Goal: Task Accomplishment & Management: Complete application form

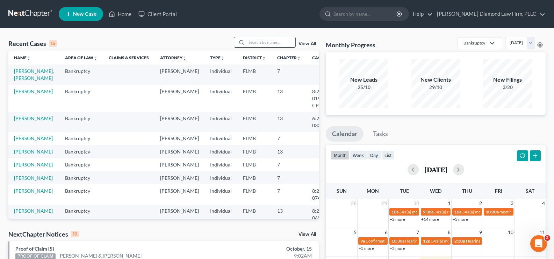
click at [266, 42] on input "search" at bounding box center [271, 42] width 49 height 10
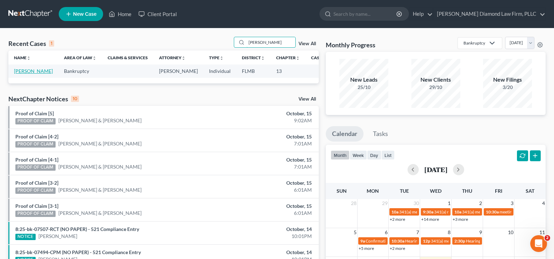
type input "bagwell"
click at [24, 71] on link "[PERSON_NAME]" at bounding box center [33, 71] width 39 height 6
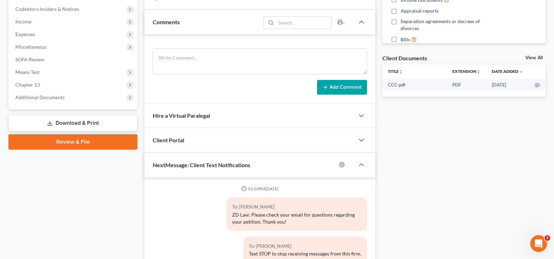
scroll to position [210, 0]
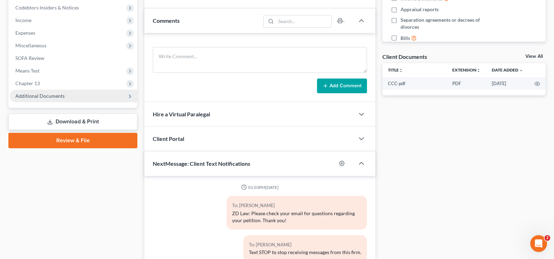
click at [72, 97] on span "Additional Documents" at bounding box center [74, 96] width 128 height 13
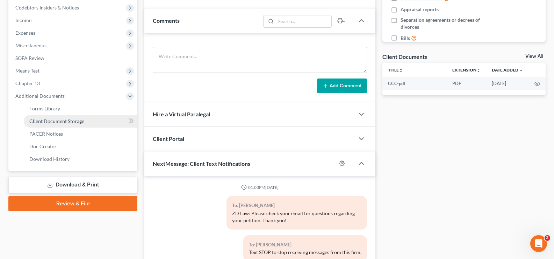
click at [77, 121] on span "Client Document Storage" at bounding box center [56, 121] width 55 height 6
select select "9"
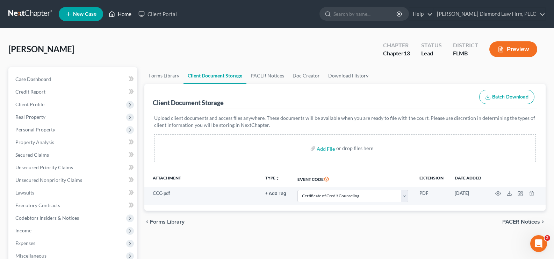
click at [125, 15] on link "Home" at bounding box center [120, 14] width 30 height 13
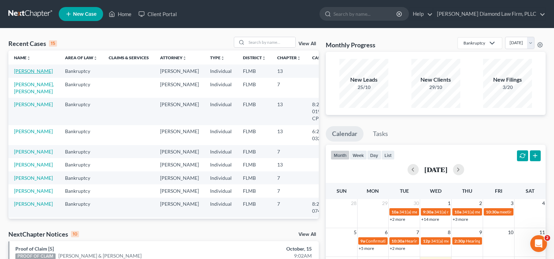
click at [19, 74] on link "[PERSON_NAME]" at bounding box center [33, 71] width 39 height 6
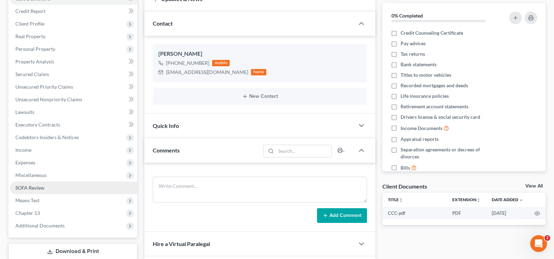
scroll to position [105, 0]
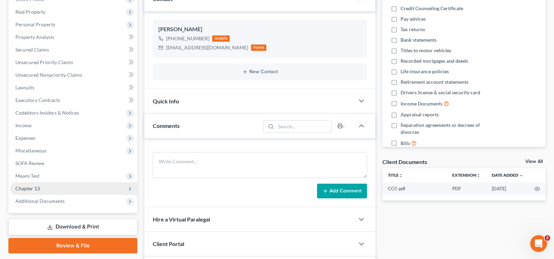
click at [44, 188] on span "Chapter 13" at bounding box center [74, 188] width 128 height 13
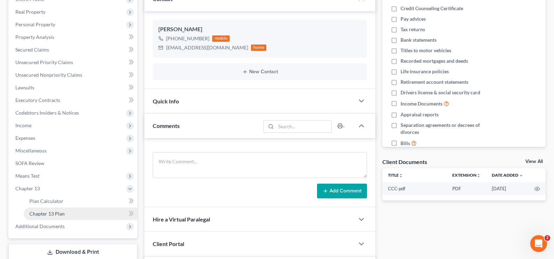
click at [58, 214] on span "Chapter 13 Plan" at bounding box center [46, 213] width 35 height 6
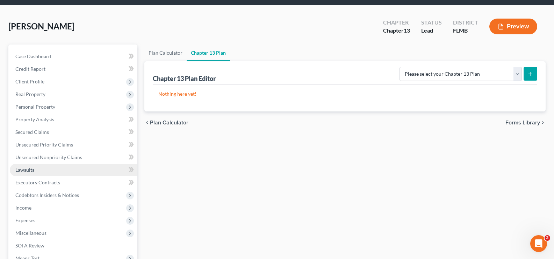
scroll to position [35, 0]
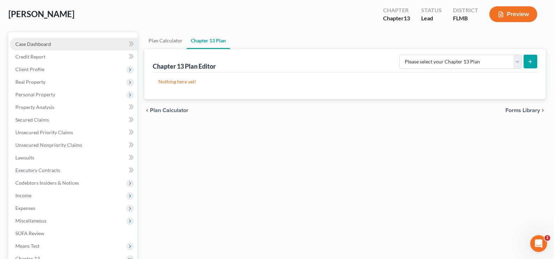
click at [55, 45] on link "Case Dashboard" at bounding box center [74, 44] width 128 height 13
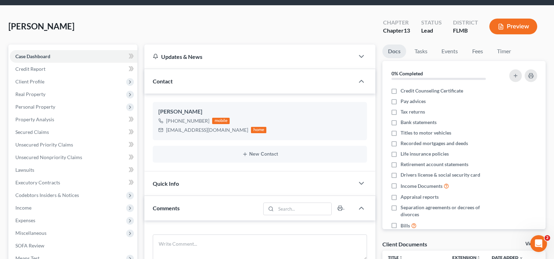
scroll to position [35, 0]
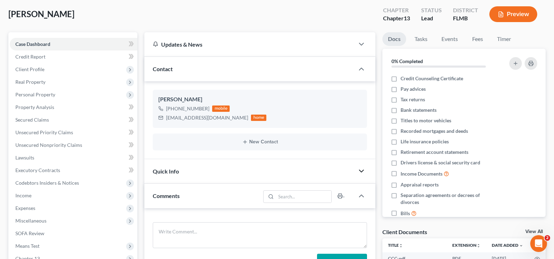
click at [358, 170] on icon "button" at bounding box center [362, 171] width 8 height 8
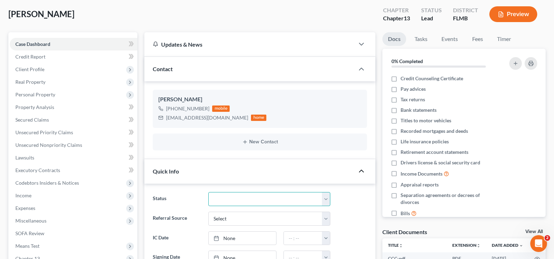
click at [263, 202] on select "Discharged Discharge Litigation Dismissal Notice Dismissed Filed Filed / Pre 34…" at bounding box center [269, 199] width 122 height 14
select select "15"
click at [208, 192] on select "Discharged Discharge Litigation Dismissal Notice Dismissed Filed Filed / Pre 34…" at bounding box center [269, 199] width 122 height 14
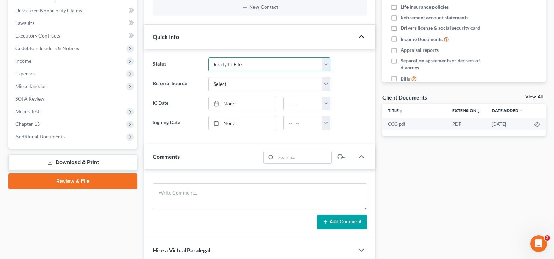
scroll to position [175, 0]
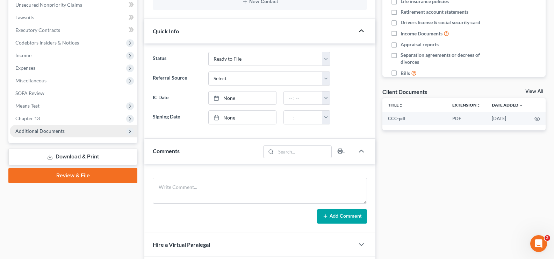
click at [44, 132] on span "Additional Documents" at bounding box center [39, 131] width 49 height 6
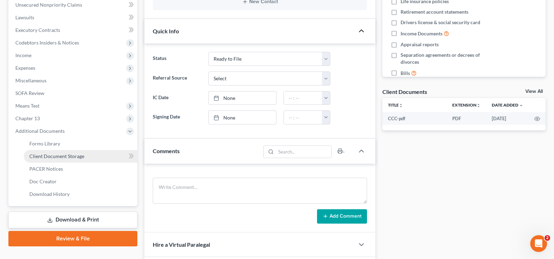
click at [66, 157] on span "Client Document Storage" at bounding box center [56, 156] width 55 height 6
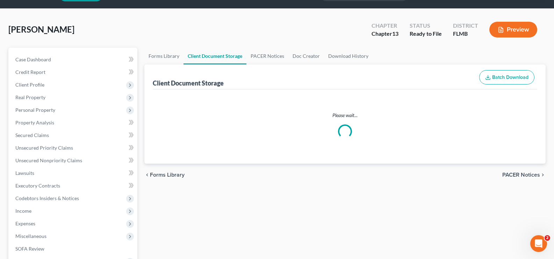
select select "9"
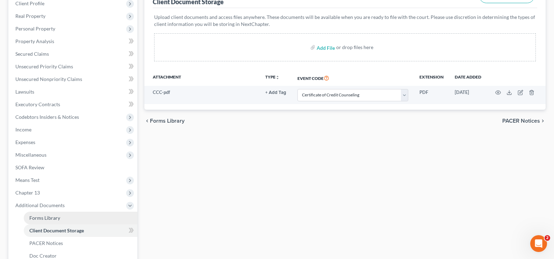
scroll to position [105, 0]
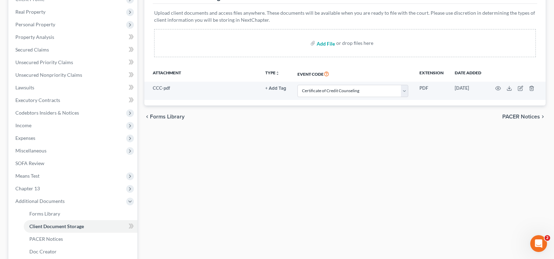
click at [325, 45] on input "file" at bounding box center [325, 43] width 17 height 13
type input "C:\fakepath\Chp 13 Plan.pdf"
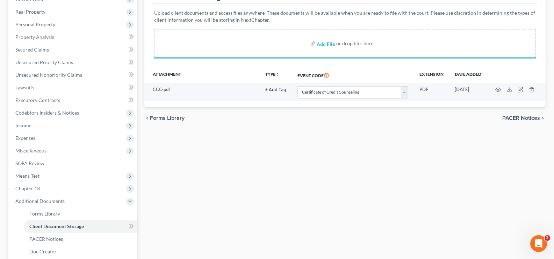
select select "9"
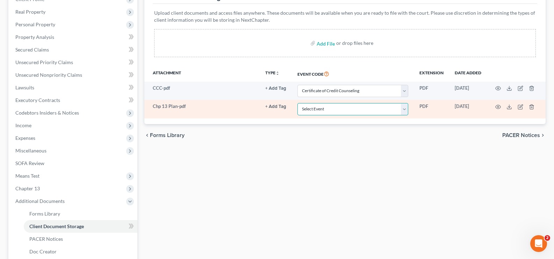
click at [406, 111] on select "Select Event 20 Largest Unsecured Creditors Amended Chapter 13 Plan Amended Cre…" at bounding box center [353, 109] width 111 height 12
select select "12"
click at [298, 103] on select "Select Event 20 Largest Unsecured Creditors Amended Chapter 13 Plan Amended Cre…" at bounding box center [353, 109] width 111 height 12
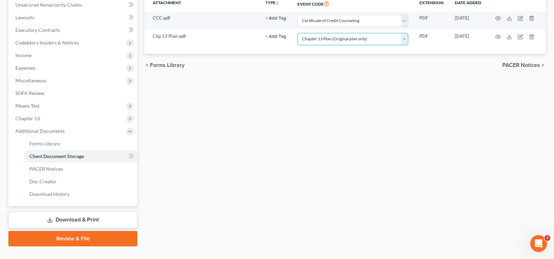
scroll to position [189, 0]
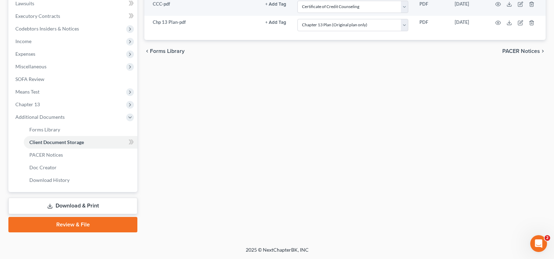
click at [87, 225] on link "Review & File" at bounding box center [72, 224] width 129 height 15
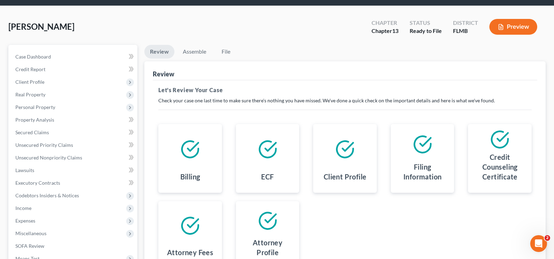
scroll to position [126, 0]
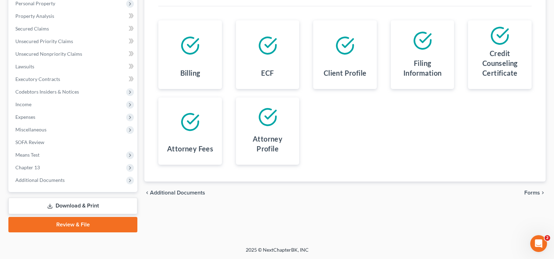
click at [538, 193] on span "Forms" at bounding box center [533, 193] width 16 height 6
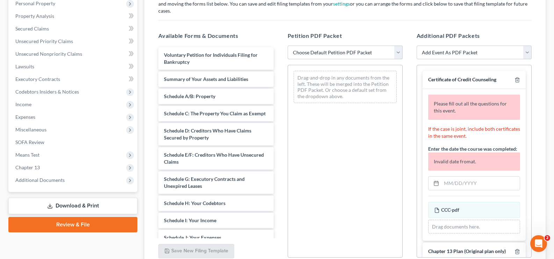
click at [361, 47] on select "Choose Default Petition PDF Packet Complete Bankruptcy Petition (all forms and …" at bounding box center [345, 52] width 115 height 14
select select "0"
click at [288, 45] on select "Choose Default Petition PDF Packet Complete Bankruptcy Petition (all forms and …" at bounding box center [345, 52] width 115 height 14
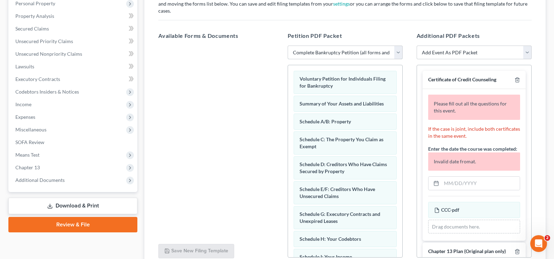
scroll to position [35, 0]
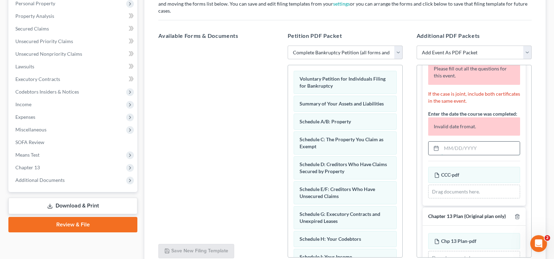
click at [471, 147] on input "text" at bounding box center [481, 147] width 78 height 13
click at [450, 148] on input "text" at bounding box center [481, 147] width 78 height 13
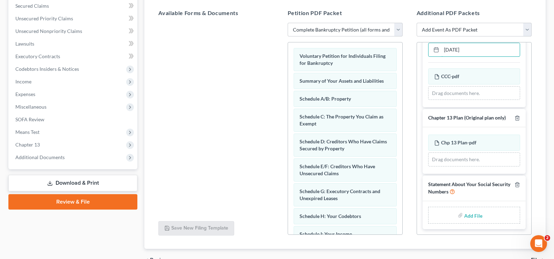
scroll to position [161, 0]
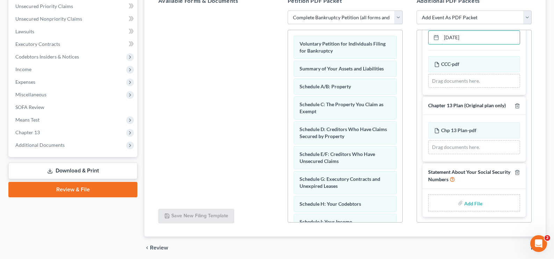
type input "08/13/2025"
click at [475, 196] on input "file" at bounding box center [473, 202] width 17 height 13
type input "C:\fakepath\SSN.pdf"
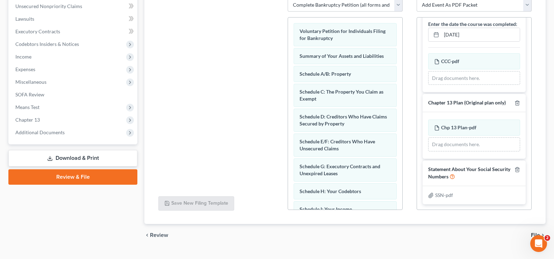
scroll to position [180, 0]
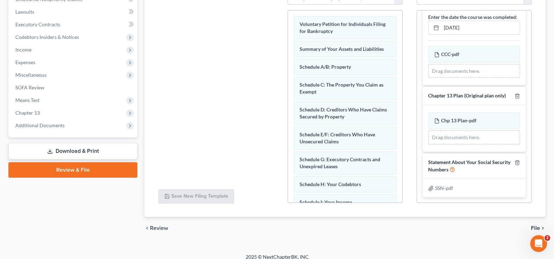
click at [540, 225] on span "File" at bounding box center [535, 228] width 9 height 6
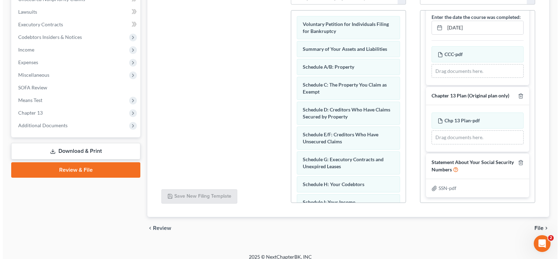
scroll to position [126, 0]
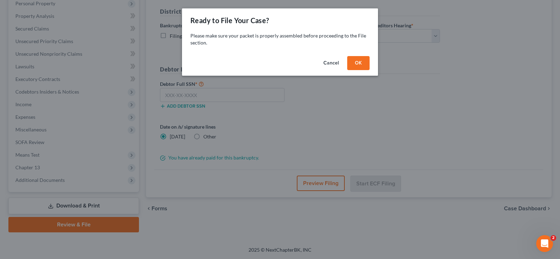
click at [353, 62] on button "OK" at bounding box center [358, 63] width 22 height 14
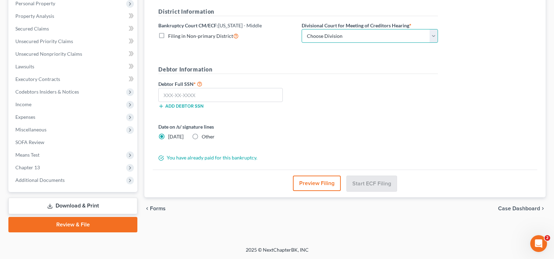
click at [378, 35] on select "Choose Division Fort Myers Jacksonville Orlando Tampa" at bounding box center [370, 36] width 136 height 14
select select "3"
click at [302, 29] on select "Choose Division Fort Myers Jacksonville Orlando Tampa" at bounding box center [370, 36] width 136 height 14
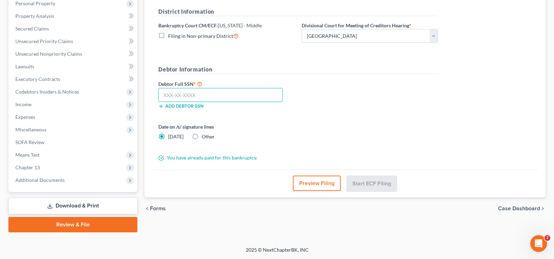
click at [229, 96] on input "text" at bounding box center [220, 95] width 125 height 14
click at [183, 96] on input "text" at bounding box center [220, 95] width 125 height 14
type input "523-57-1960"
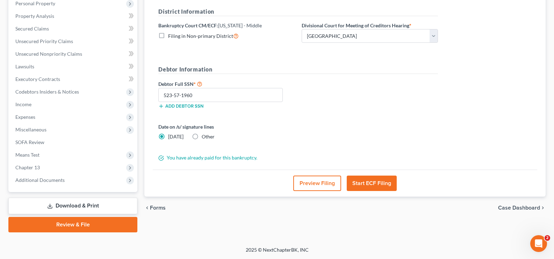
click at [319, 182] on button "Preview Filing" at bounding box center [317, 182] width 48 height 15
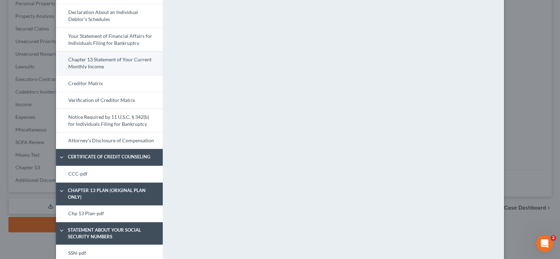
scroll to position [268, 0]
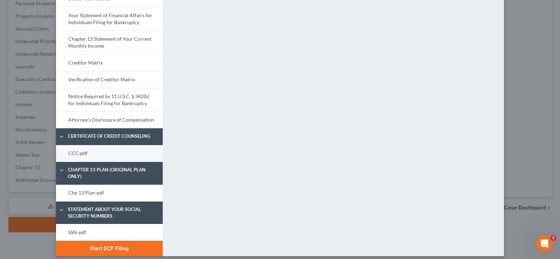
click at [96, 155] on link "CCC-pdf" at bounding box center [109, 153] width 107 height 17
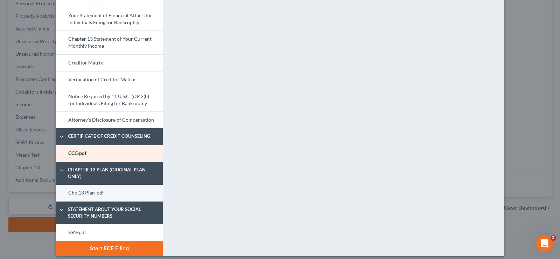
click at [88, 186] on link "Chp 13 Plan-pdf" at bounding box center [109, 192] width 107 height 17
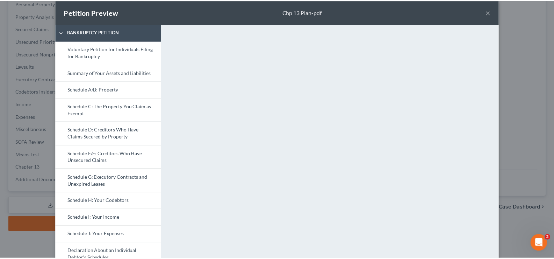
scroll to position [0, 0]
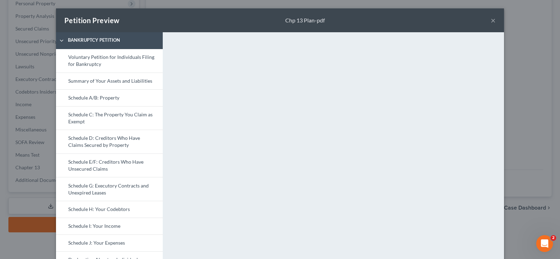
click at [490, 20] on button "×" at bounding box center [492, 20] width 5 height 8
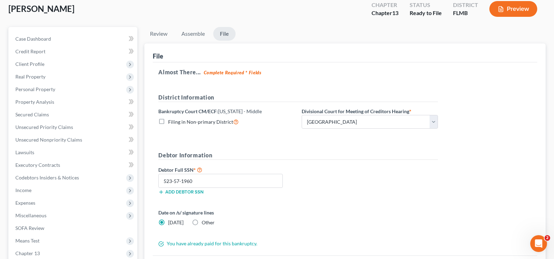
scroll to position [126, 0]
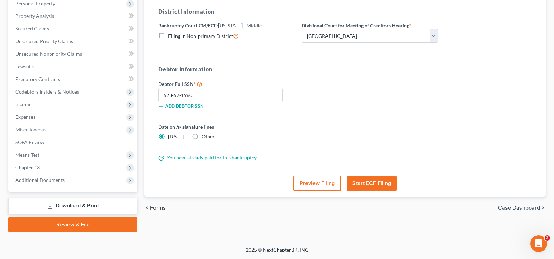
click at [379, 185] on button "Start ECF Filing" at bounding box center [372, 182] width 50 height 15
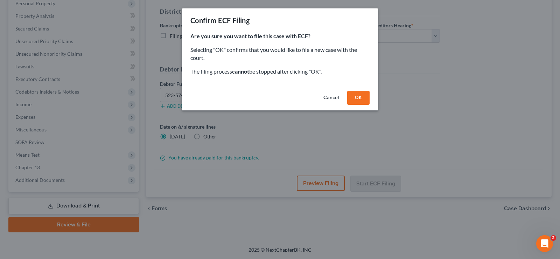
click at [357, 94] on button "OK" at bounding box center [358, 98] width 22 height 14
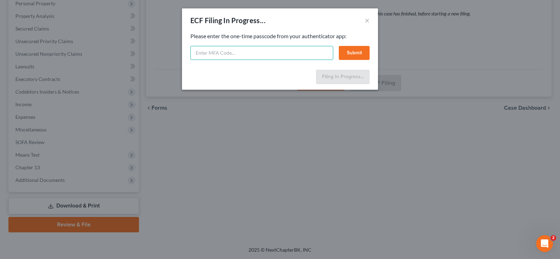
click at [218, 51] on input "text" at bounding box center [261, 53] width 143 height 14
type input "9"
type input "215532"
click at [352, 53] on button "Submit" at bounding box center [354, 53] width 31 height 14
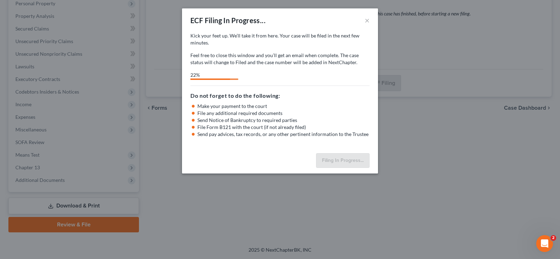
select select "3"
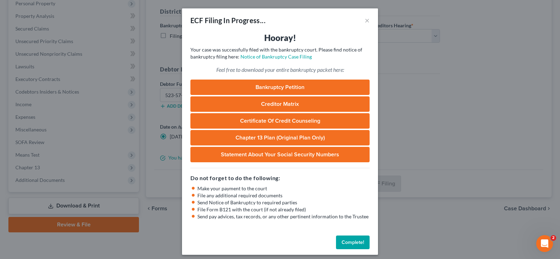
click at [348, 242] on button "Complete!" at bounding box center [353, 242] width 34 height 14
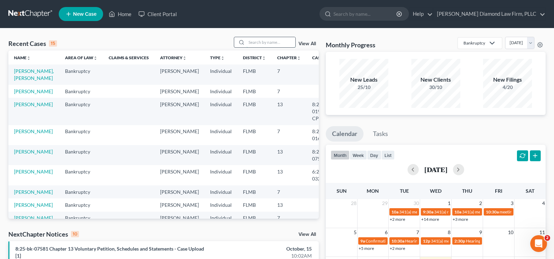
click at [277, 41] on input "search" at bounding box center [271, 42] width 49 height 10
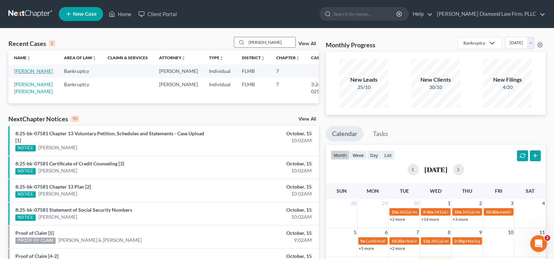
type input "[PERSON_NAME]"
click at [19, 73] on link "[PERSON_NAME]" at bounding box center [33, 71] width 39 height 6
select select "7"
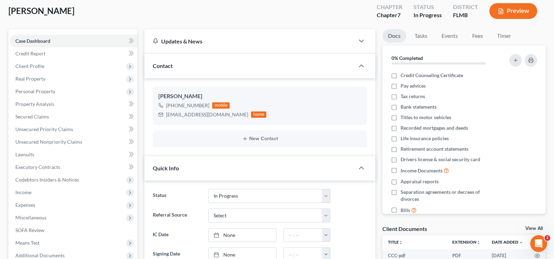
scroll to position [175, 0]
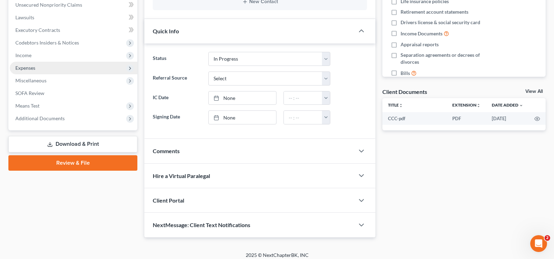
click at [38, 67] on span "Expenses" at bounding box center [74, 68] width 128 height 13
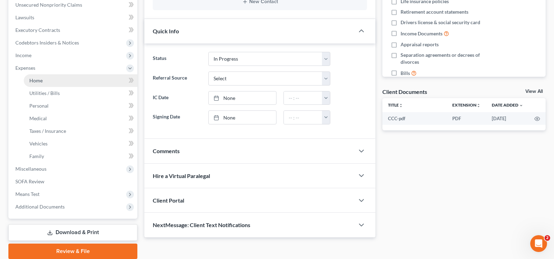
click at [58, 81] on link "Home" at bounding box center [81, 80] width 114 height 13
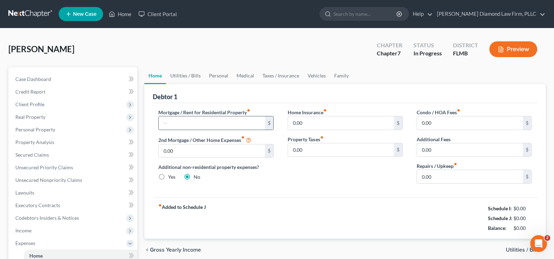
click at [199, 126] on input "text" at bounding box center [212, 122] width 106 height 13
type input "2,144"
click at [443, 175] on input "0.00" at bounding box center [470, 176] width 106 height 13
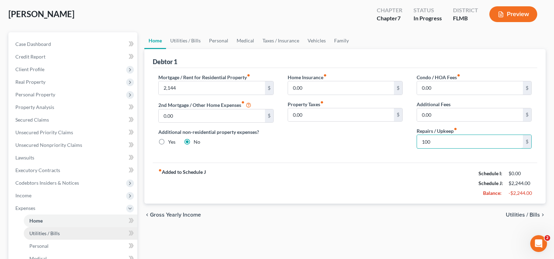
type input "100"
click at [50, 233] on span "Utilities / Bills" at bounding box center [44, 233] width 30 height 6
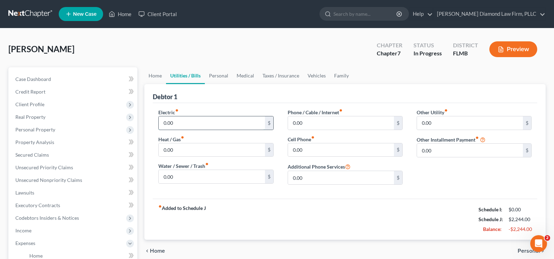
click at [189, 125] on input "0.00" at bounding box center [212, 122] width 106 height 13
type input "150"
click at [194, 174] on input "0.00" at bounding box center [212, 176] width 106 height 13
click at [188, 174] on input "0.00" at bounding box center [212, 176] width 106 height 13
drag, startPoint x: 184, startPoint y: 175, endPoint x: 161, endPoint y: 174, distance: 23.5
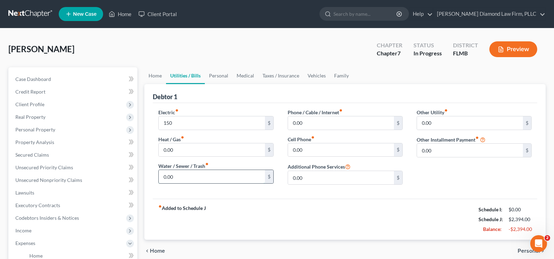
click at [161, 174] on input "0.00" at bounding box center [212, 176] width 106 height 13
type input "112"
click at [327, 121] on input "0.00" at bounding box center [341, 122] width 106 height 13
type input "55"
click at [324, 147] on input "0.00" at bounding box center [341, 149] width 106 height 13
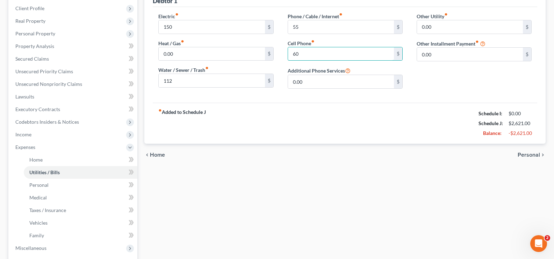
scroll to position [140, 0]
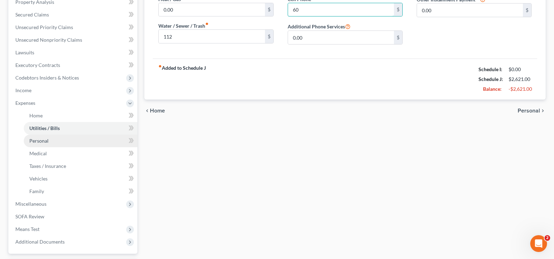
type input "60"
click at [58, 142] on link "Personal" at bounding box center [81, 140] width 114 height 13
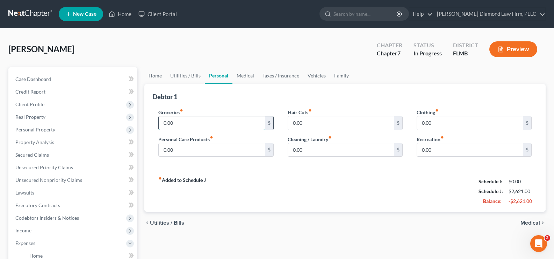
click at [180, 127] on input "0.00" at bounding box center [212, 122] width 106 height 13
type input "800"
click at [308, 147] on input "0.00" at bounding box center [341, 149] width 106 height 13
type input "10"
click at [444, 127] on input "0.00" at bounding box center [470, 122] width 106 height 13
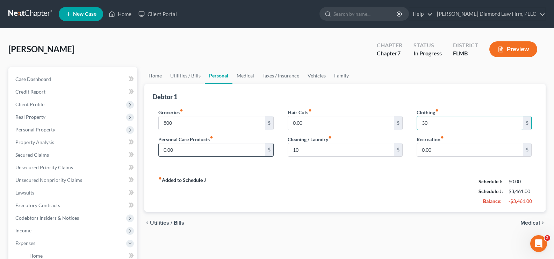
type input "30"
click at [205, 148] on input "0.00" at bounding box center [212, 149] width 106 height 13
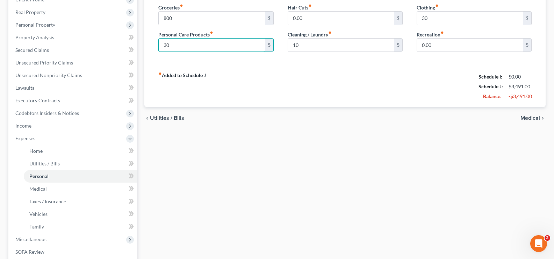
scroll to position [105, 0]
type input "30"
click at [51, 191] on link "Medical" at bounding box center [81, 188] width 114 height 13
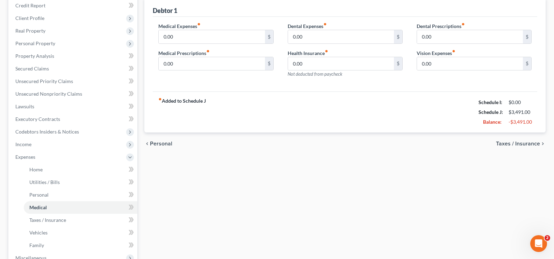
scroll to position [105, 0]
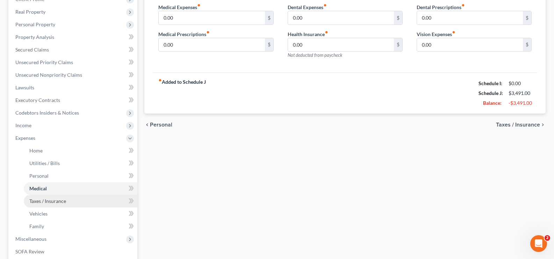
click at [63, 203] on span "Taxes / Insurance" at bounding box center [47, 201] width 37 height 6
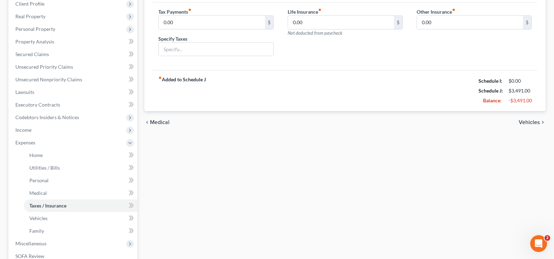
scroll to position [140, 0]
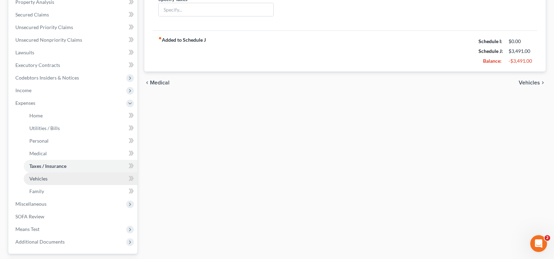
click at [44, 176] on span "Vehicles" at bounding box center [38, 178] width 18 height 6
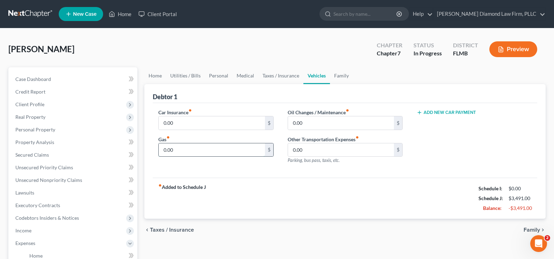
click at [186, 150] on input "0.00" at bounding box center [212, 149] width 106 height 13
type input "100"
click at [304, 125] on input "0.00" at bounding box center [341, 122] width 106 height 13
type input "50"
click at [189, 123] on input "0.00" at bounding box center [212, 122] width 106 height 13
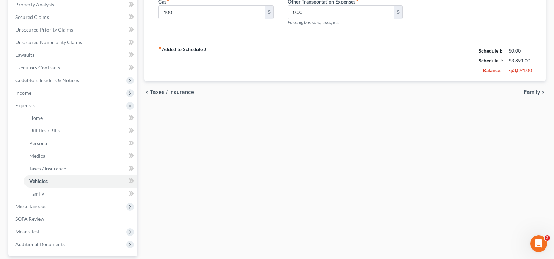
scroll to position [140, 0]
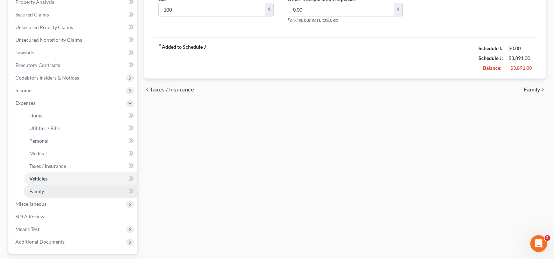
type input "250"
click at [48, 191] on link "Family" at bounding box center [81, 191] width 114 height 13
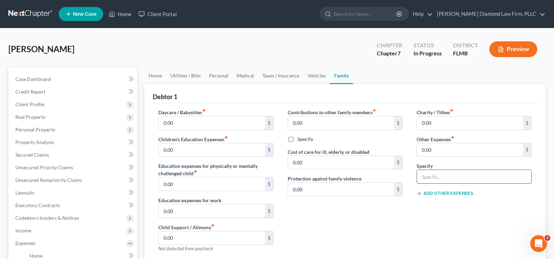
click at [431, 179] on input "text" at bounding box center [474, 176] width 114 height 13
type input "Pet expenses"
click at [436, 154] on input "0.00" at bounding box center [470, 149] width 106 height 13
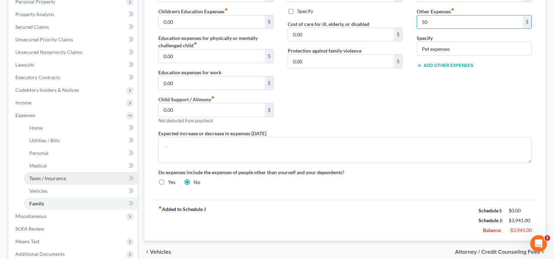
scroll to position [140, 0]
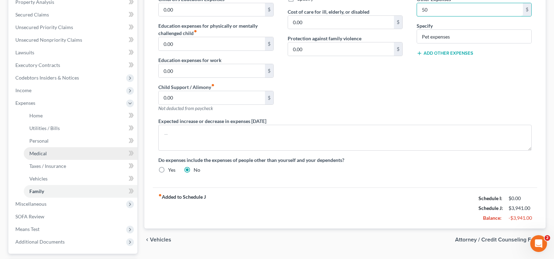
type input "50"
click at [54, 154] on link "Medical" at bounding box center [81, 153] width 114 height 13
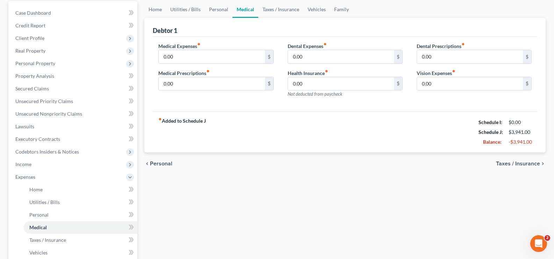
scroll to position [70, 0]
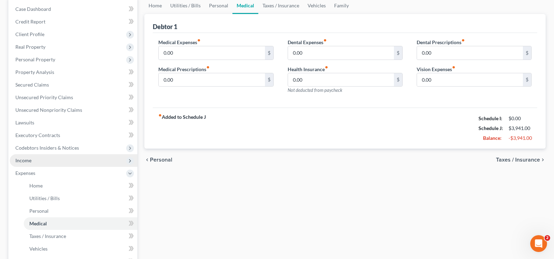
click at [40, 159] on span "Income" at bounding box center [74, 160] width 128 height 13
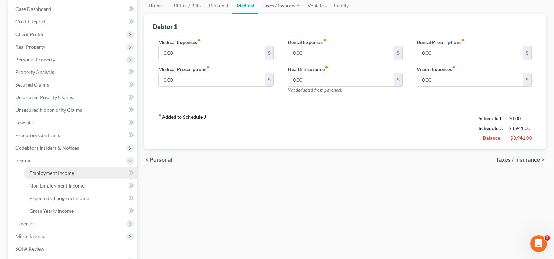
click at [63, 172] on span "Employment Income" at bounding box center [51, 173] width 45 height 6
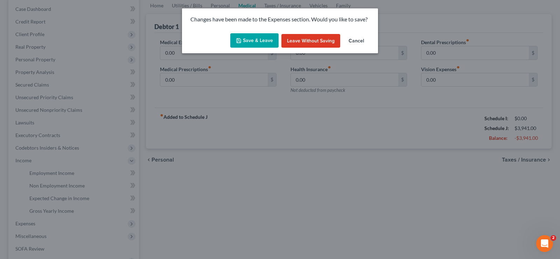
click at [268, 37] on button "Save & Leave" at bounding box center [254, 40] width 48 height 15
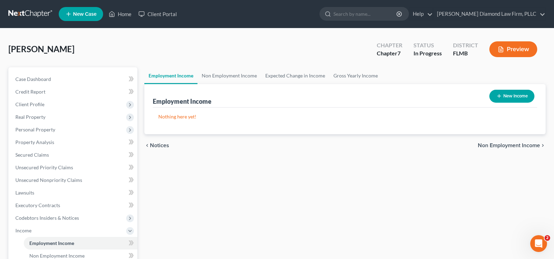
click at [517, 92] on button "New Income" at bounding box center [512, 96] width 45 height 13
select select "0"
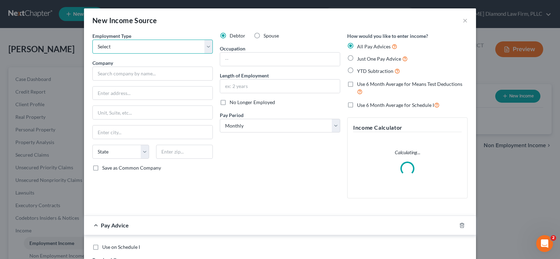
click at [156, 47] on select "Select Full or [DEMOGRAPHIC_DATA] Employment Self Employment" at bounding box center [152, 47] width 120 height 14
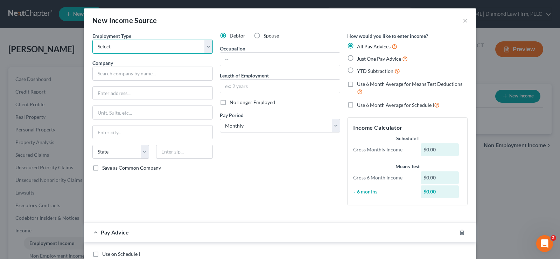
select select "0"
click at [92, 40] on select "Select Full or [DEMOGRAPHIC_DATA] Employment Self Employment" at bounding box center [152, 47] width 120 height 14
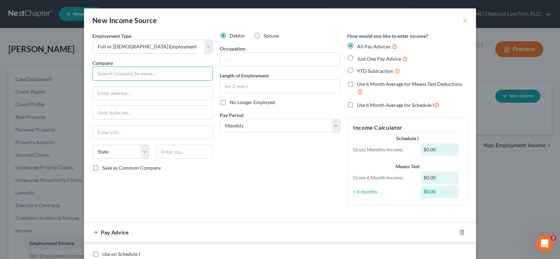
click at [157, 76] on input "text" at bounding box center [152, 73] width 120 height 14
type input "KC Elements LLC"
type input "[STREET_ADDRESS]"
type input "34219"
type input "[PERSON_NAME]"
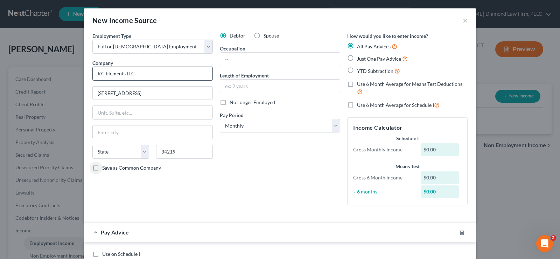
select select "9"
click at [234, 89] on input "text" at bounding box center [280, 85] width 120 height 13
type input "2 months"
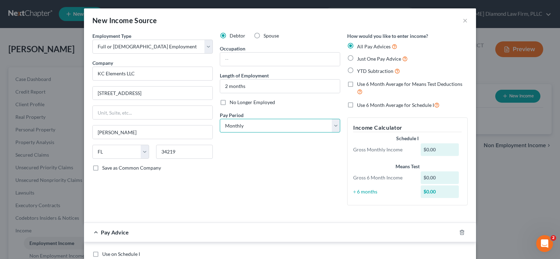
click at [244, 127] on select "Select Monthly Twice Monthly Every Other Week Weekly" at bounding box center [280, 126] width 120 height 14
select select "2"
click at [220, 119] on select "Select Monthly Twice Monthly Every Other Week Weekly" at bounding box center [280, 126] width 120 height 14
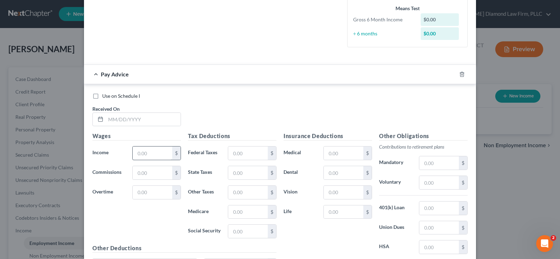
scroll to position [175, 0]
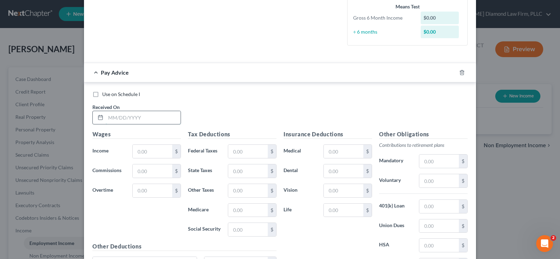
click at [134, 117] on input "text" at bounding box center [143, 117] width 75 height 13
type input "[DATE]"
type input "1,160.32"
type input "0.65"
type input "16.82"
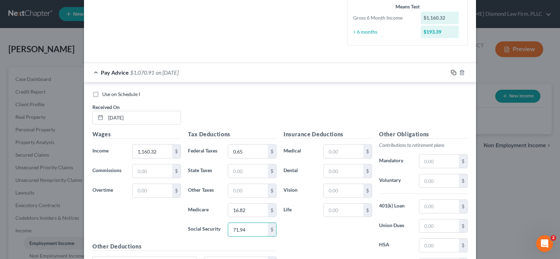
type input "71.94"
click at [452, 72] on icon "button" at bounding box center [454, 73] width 6 height 6
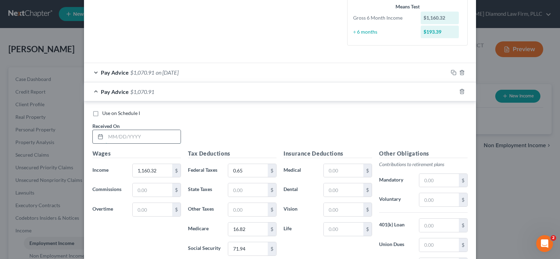
click at [146, 132] on input "text" at bounding box center [143, 136] width 75 height 13
type input "[DATE]"
type input "1,100"
type input "0.00"
type input "15.95"
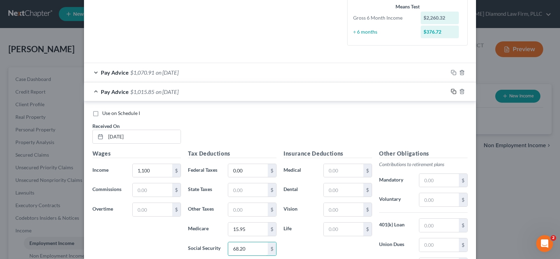
type input "68.20"
click at [452, 90] on icon "button" at bounding box center [454, 92] width 6 height 6
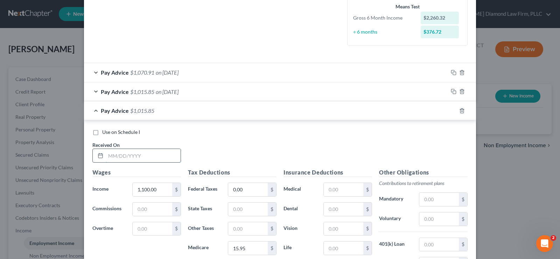
click at [130, 154] on input "text" at bounding box center [143, 155] width 75 height 13
type input "[DATE]"
type input "1,037.12"
type input "0.00"
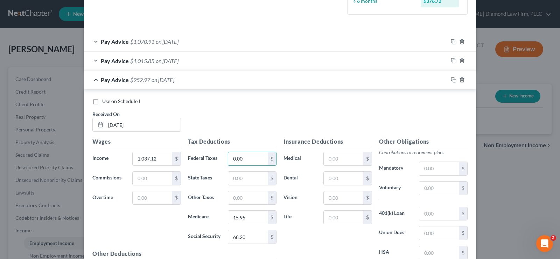
scroll to position [245, 0]
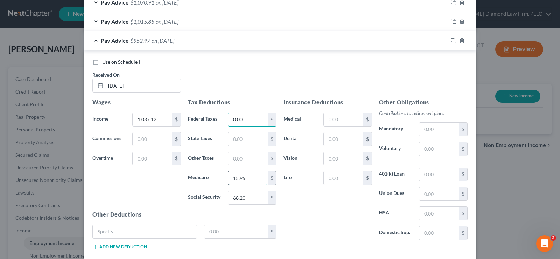
click at [251, 176] on input "15.95" at bounding box center [248, 177] width 40 height 13
type input "15.04"
type input "64.30"
click at [453, 40] on rect "button" at bounding box center [454, 41] width 3 height 3
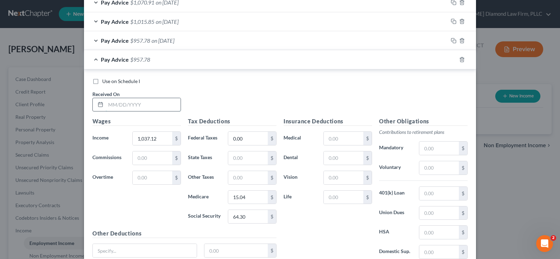
click at [136, 101] on input "text" at bounding box center [143, 104] width 75 height 13
type input "[DATE]"
type input "734.40"
type input "10.65"
type input "45.53"
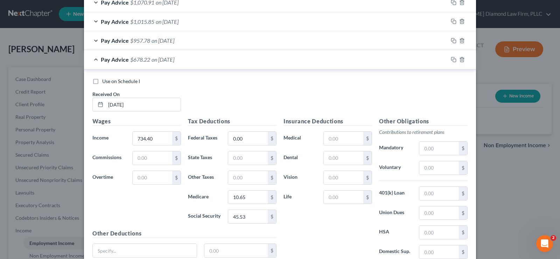
click at [93, 61] on div "Pay Advice $678.22 on [DATE]" at bounding box center [266, 59] width 364 height 19
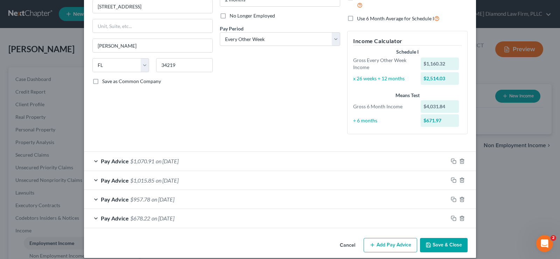
scroll to position [94, 0]
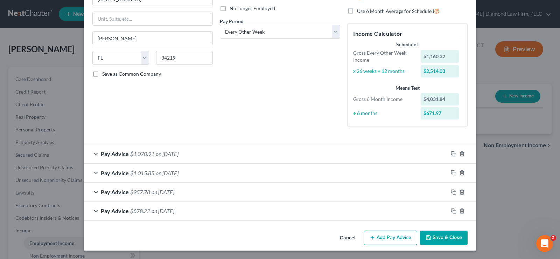
click at [438, 237] on button "Save & Close" at bounding box center [444, 237] width 48 height 15
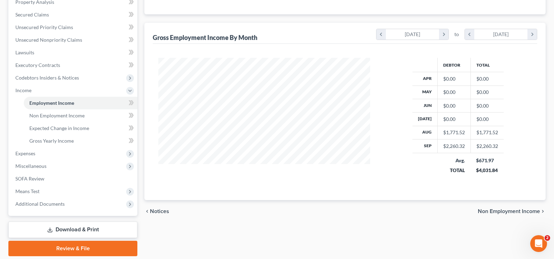
scroll to position [70, 0]
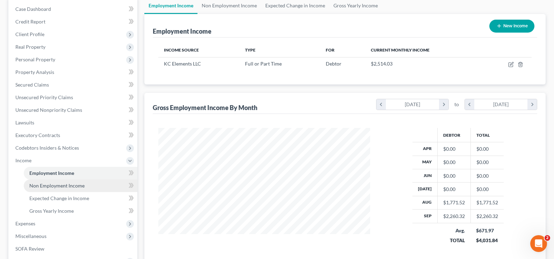
click at [65, 186] on span "Non Employment Income" at bounding box center [56, 185] width 55 height 6
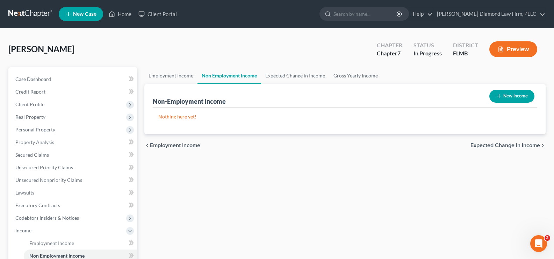
click at [506, 98] on button "New Income" at bounding box center [512, 96] width 45 height 13
select select "0"
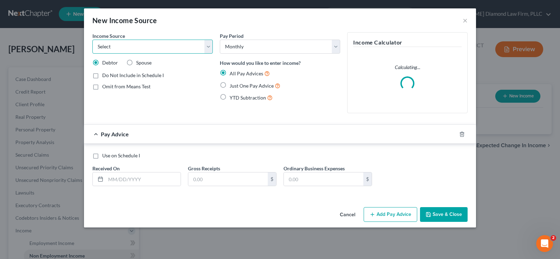
click at [163, 46] on select "Select Unemployment Disability (from employer) Pension Retirement Social Securi…" at bounding box center [152, 47] width 120 height 14
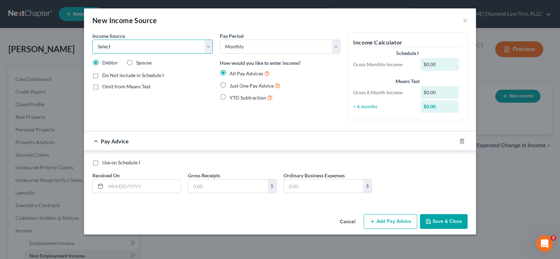
select select "13"
click at [92, 40] on select "Select Unemployment Disability (from employer) Pension Retirement Social Securi…" at bounding box center [152, 47] width 120 height 14
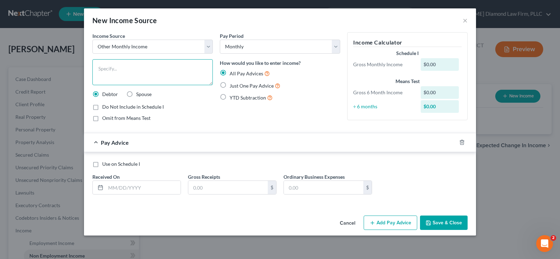
click at [116, 65] on textarea at bounding box center [152, 72] width 120 height 26
type textarea "Local Levarage LLC"
click at [127, 187] on input "text" at bounding box center [143, 186] width 75 height 13
click at [129, 183] on input "text" at bounding box center [143, 186] width 75 height 13
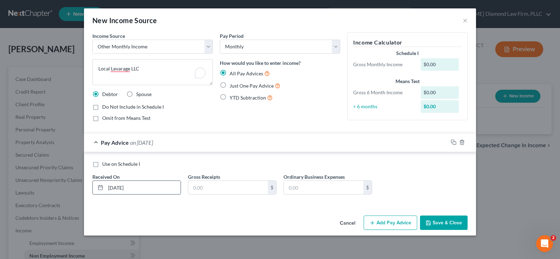
type input "[DATE]"
type input "3,153"
type input "679"
click at [385, 218] on button "Add Pay Advice" at bounding box center [390, 222] width 54 height 15
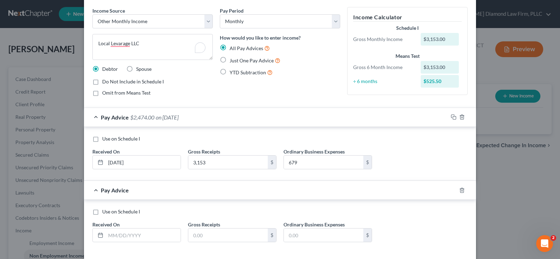
scroll to position [58, 0]
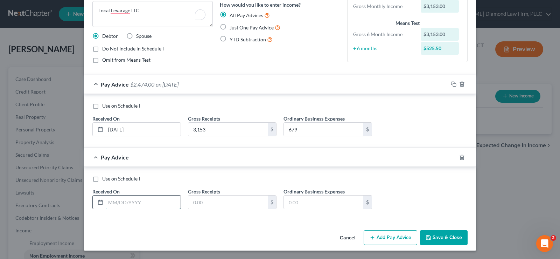
click at [141, 198] on input "text" at bounding box center [143, 201] width 75 height 13
type input "[DATE]"
type input "1,665"
type input "2,559"
click at [383, 236] on button "Add Pay Advice" at bounding box center [390, 237] width 54 height 15
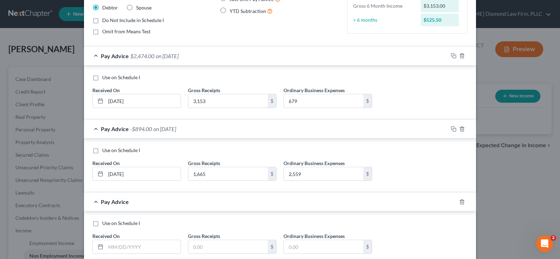
scroll to position [128, 0]
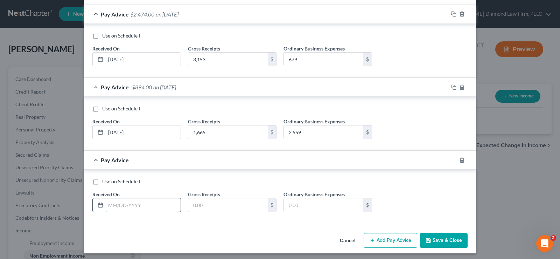
click at [131, 201] on input "text" at bounding box center [143, 204] width 75 height 13
type input "[DATE]"
type input "0.00"
type input "184"
drag, startPoint x: 376, startPoint y: 241, endPoint x: 278, endPoint y: 242, distance: 98.3
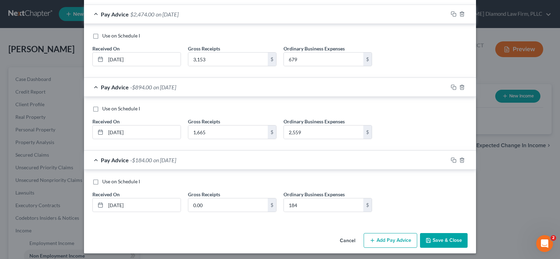
click at [375, 241] on button "Add Pay Advice" at bounding box center [390, 240] width 54 height 15
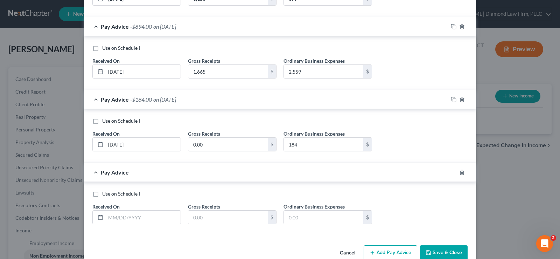
scroll to position [204, 0]
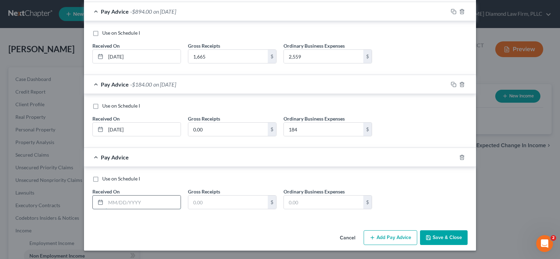
click at [133, 203] on input "text" at bounding box center [143, 201] width 75 height 13
type input "[DATE]"
type input "0"
type input "185"
click at [381, 234] on button "Add Pay Advice" at bounding box center [390, 237] width 54 height 15
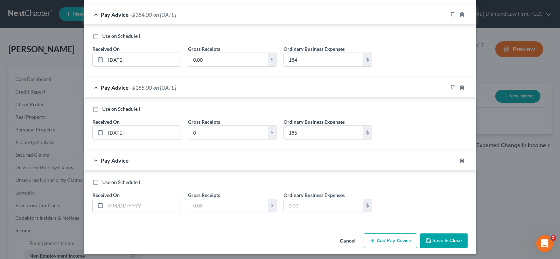
scroll to position [274, 0]
click at [137, 207] on input "text" at bounding box center [143, 204] width 75 height 13
type input "[DATE]"
type input "0"
type input "251"
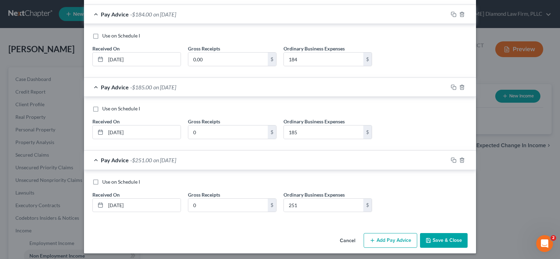
click at [390, 237] on button "Add Pay Advice" at bounding box center [390, 240] width 54 height 15
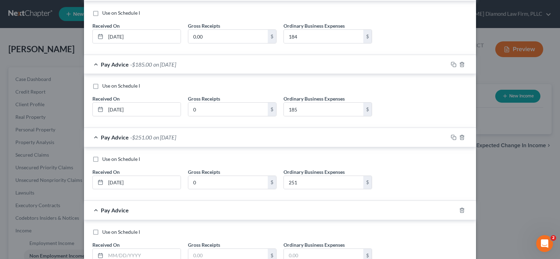
scroll to position [309, 0]
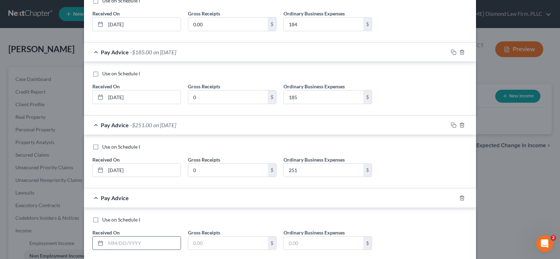
click at [125, 238] on input "text" at bounding box center [143, 242] width 75 height 13
type input "[DATE]"
type input "0"
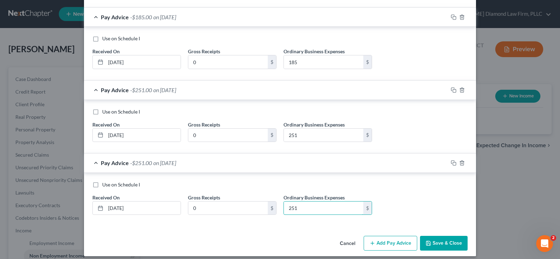
scroll to position [349, 0]
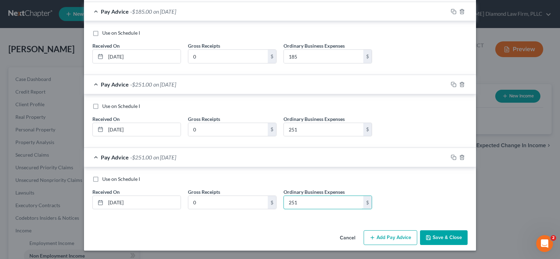
type input "251"
click at [441, 235] on button "Save & Close" at bounding box center [444, 237] width 48 height 15
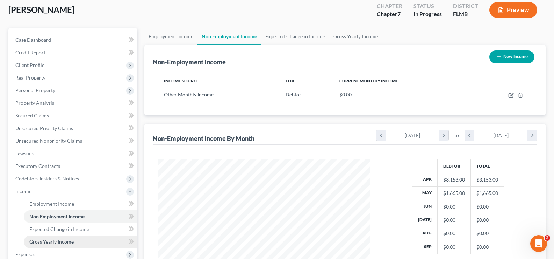
scroll to position [140, 0]
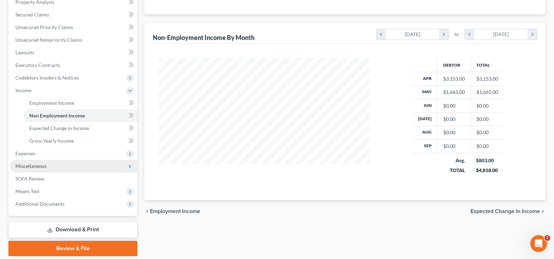
click at [39, 164] on span "Miscellaneous" at bounding box center [30, 166] width 31 height 6
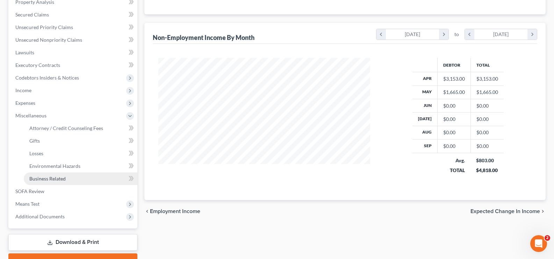
click at [74, 176] on link "Business Related" at bounding box center [81, 178] width 114 height 13
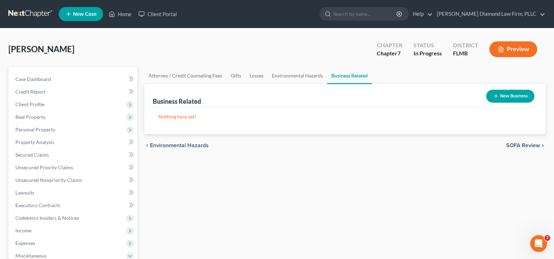
click at [504, 98] on button "New Business" at bounding box center [511, 96] width 48 height 13
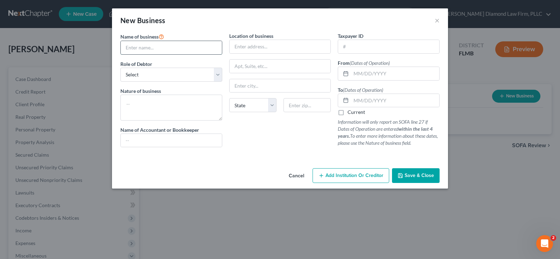
click at [157, 45] on input "text" at bounding box center [171, 47] width 101 height 13
type input "Local Leverage LLC"
click at [167, 72] on select "Select A member of a limited liability company (LLC) or limited liability partn…" at bounding box center [171, 75] width 102 height 14
click at [120, 68] on select "Select A member of a limited liability company (LLC) or limited liability partn…" at bounding box center [171, 75] width 102 height 14
click at [172, 74] on select "Select A member of a limited liability company (LLC) or limited liability partn…" at bounding box center [171, 75] width 102 height 14
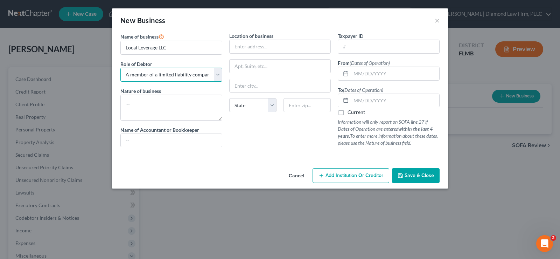
select select "sole_proprietor"
click at [120, 68] on select "Select A member of a limited liability company (LLC) or limited liability partn…" at bounding box center [171, 75] width 102 height 14
click at [152, 104] on textarea at bounding box center [171, 107] width 102 height 26
type textarea "Small business consultant"
click at [243, 44] on input "text" at bounding box center [279, 46] width 101 height 13
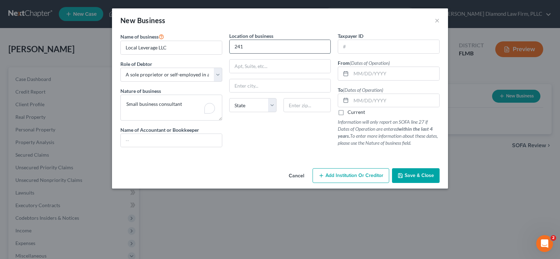
click at [255, 45] on input "241" at bounding box center [279, 46] width 101 height 13
type input "[STREET_ADDRESS]"
click at [309, 104] on input "text" at bounding box center [306, 105] width 47 height 14
click at [295, 99] on input "text" at bounding box center [306, 105] width 47 height 14
type input "34683"
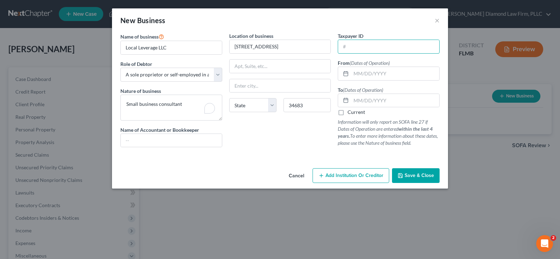
type input "[GEOGRAPHIC_DATA]"
select select "9"
click at [353, 47] on input "text" at bounding box center [388, 46] width 101 height 13
type input "[US_EMPLOYER_IDENTIFICATION_NUMBER]"
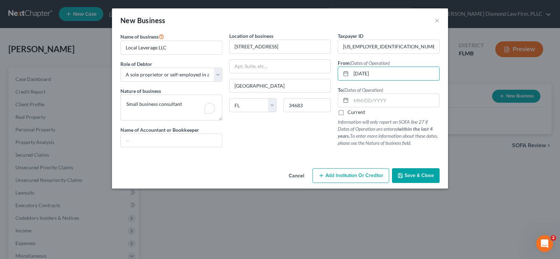
type input "[DATE]"
click at [347, 112] on label "Current" at bounding box center [355, 111] width 17 height 7
click at [350, 112] on input "Current" at bounding box center [352, 110] width 5 height 5
checkbox input "true"
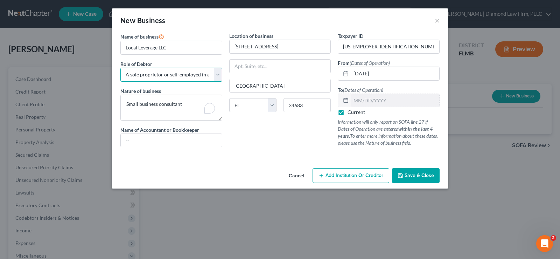
click at [161, 77] on select "Select A member of a limited liability company (LLC) or limited liability partn…" at bounding box center [171, 75] width 102 height 14
select select "member"
click at [120, 68] on select "Select A member of a limited liability company (LLC) or limited liability partn…" at bounding box center [171, 75] width 102 height 14
click at [418, 174] on span "Save & Close" at bounding box center [418, 175] width 29 height 6
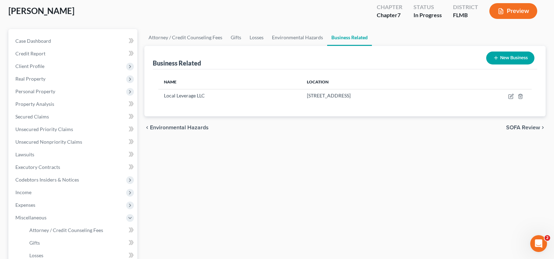
scroll to position [105, 0]
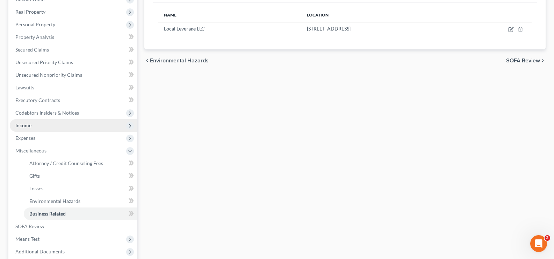
click at [39, 128] on span "Income" at bounding box center [74, 125] width 128 height 13
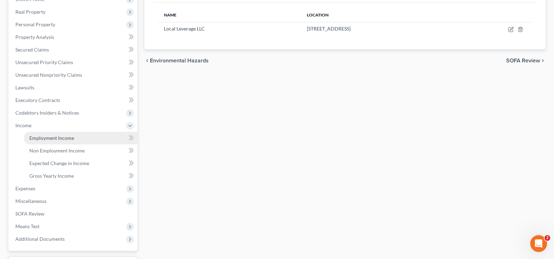
click at [54, 139] on span "Employment Income" at bounding box center [51, 138] width 45 height 6
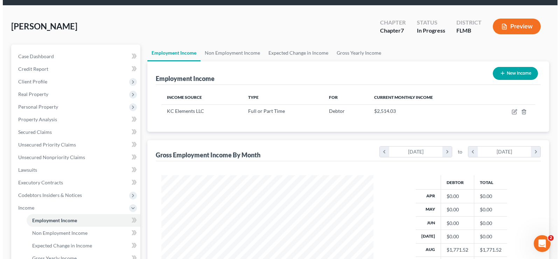
scroll to position [35, 0]
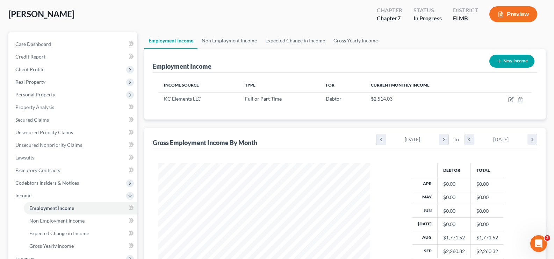
click at [513, 59] on button "New Income" at bounding box center [512, 61] width 45 height 13
select select "0"
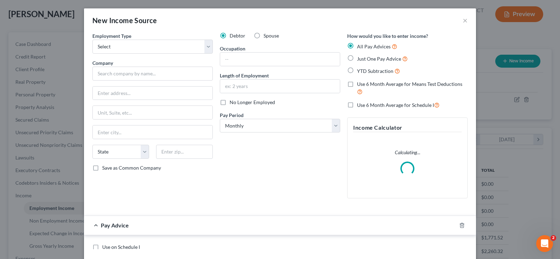
scroll to position [126, 228]
click at [152, 48] on select "Select Full or [DEMOGRAPHIC_DATA] Employment Self Employment" at bounding box center [152, 47] width 120 height 14
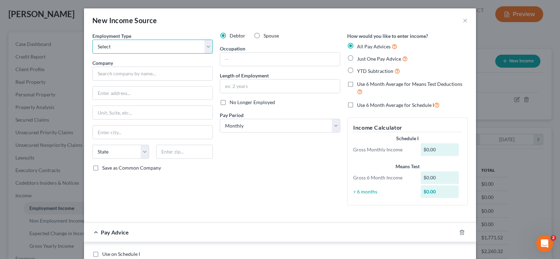
select select "1"
click at [92, 40] on select "Select Full or [DEMOGRAPHIC_DATA] Employment Self Employment" at bounding box center [152, 47] width 120 height 14
click at [263, 35] on label "Spouse" at bounding box center [270, 35] width 15 height 7
click at [266, 35] on input "Spouse" at bounding box center [268, 34] width 5 height 5
radio input "true"
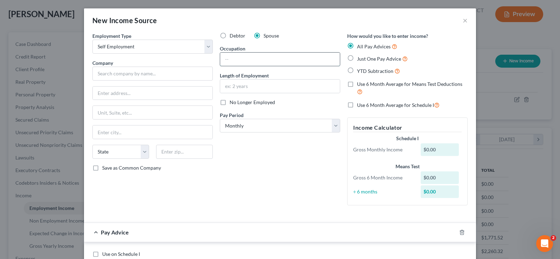
click at [245, 58] on input "text" at bounding box center [280, 58] width 120 height 13
type input "Business coach"
type input "14 years"
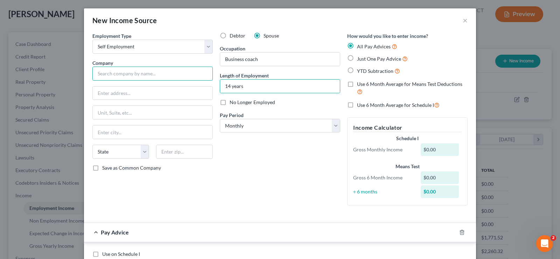
click at [121, 70] on input "text" at bounding box center [152, 73] width 120 height 14
click at [126, 75] on input "text" at bounding box center [152, 73] width 120 height 14
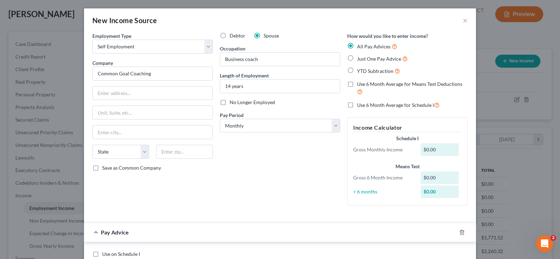
type input "Common Goal Coaching"
click at [137, 90] on input "text" at bounding box center [153, 92] width 120 height 13
click at [130, 93] on input "text" at bounding box center [153, 92] width 120 height 13
type input "[STREET_ADDRESS]"
type input "34683"
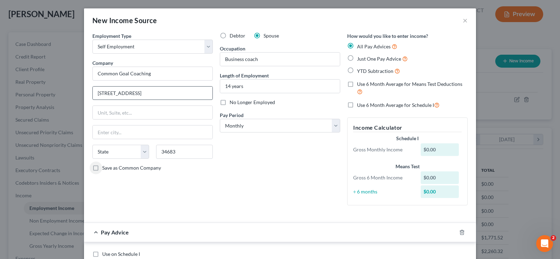
type input "[GEOGRAPHIC_DATA]"
select select "9"
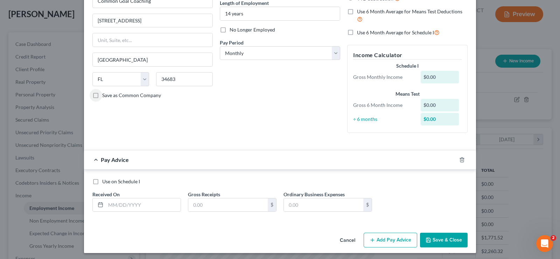
scroll to position [75, 0]
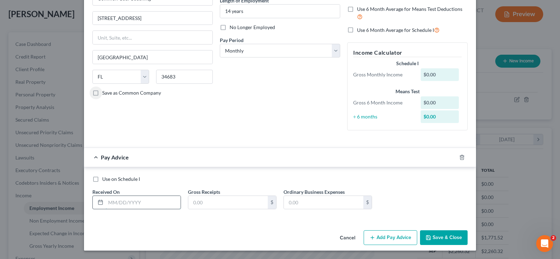
click at [127, 207] on input "text" at bounding box center [143, 202] width 75 height 13
click at [142, 199] on input "text" at bounding box center [143, 202] width 75 height 13
type input "[DATE]"
type input "4,003"
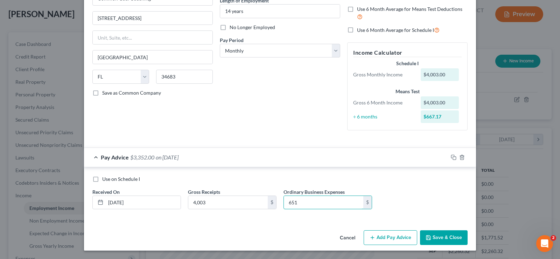
type input "651"
click at [381, 238] on button "Add Pay Advice" at bounding box center [390, 237] width 54 height 15
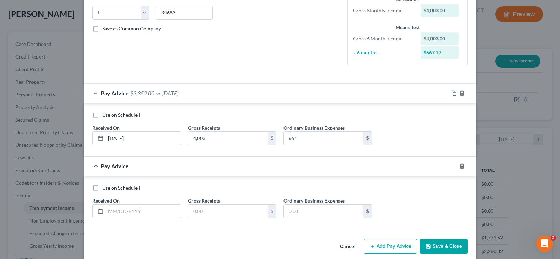
scroll to position [145, 0]
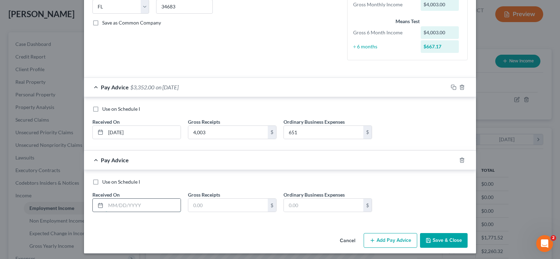
click at [132, 207] on input "text" at bounding box center [143, 204] width 75 height 13
type input "[DATE]"
type input "4,667"
type input "736"
click at [388, 237] on button "Add Pay Advice" at bounding box center [390, 240] width 54 height 15
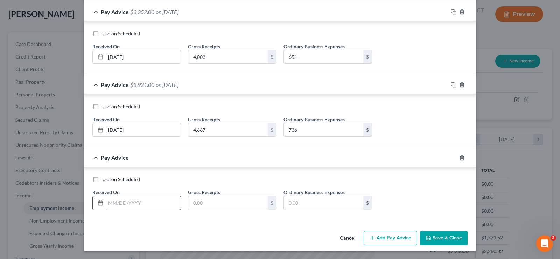
scroll to position [220, 0]
click at [141, 194] on div "Received On *" at bounding box center [136, 198] width 95 height 21
click at [140, 200] on input "text" at bounding box center [143, 202] width 75 height 13
type input "[DATE]"
type input "4,458"
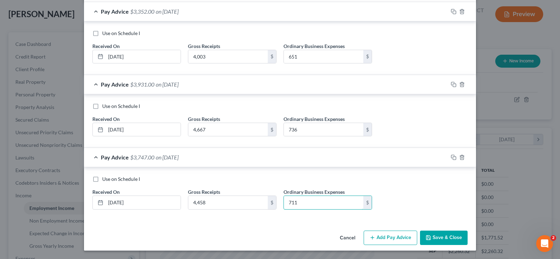
type input "711"
click at [392, 240] on button "Add Pay Advice" at bounding box center [390, 237] width 54 height 15
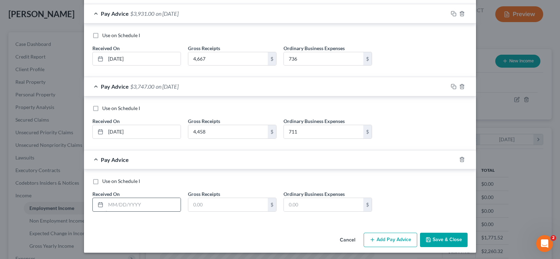
scroll to position [293, 0]
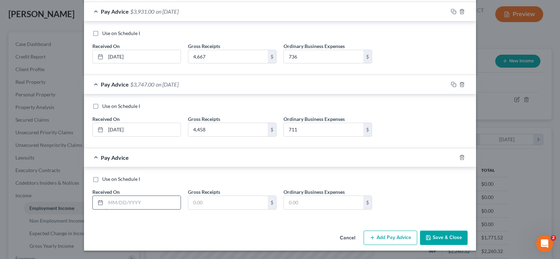
click at [129, 200] on input "text" at bounding box center [143, 202] width 75 height 13
type input "[DATE]"
type input "5,512"
type input "854"
click at [382, 238] on button "Add Pay Advice" at bounding box center [390, 237] width 54 height 15
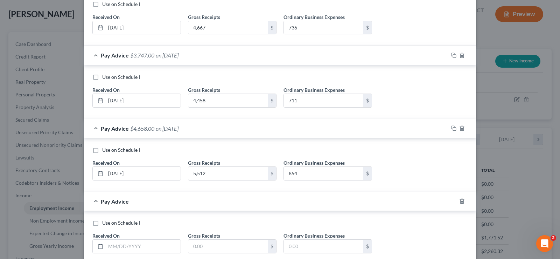
scroll to position [363, 0]
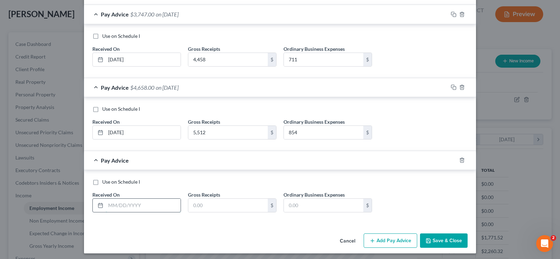
click at [132, 207] on input "text" at bounding box center [143, 204] width 75 height 13
type input "[DATE]"
type input "4,603"
type input "754"
click at [383, 241] on button "Add Pay Advice" at bounding box center [390, 240] width 54 height 15
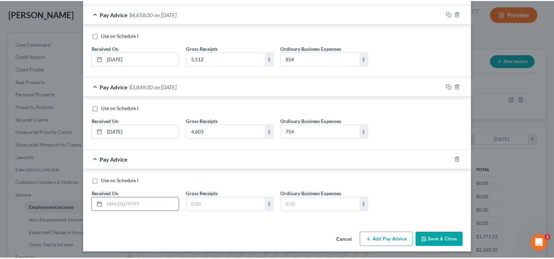
scroll to position [439, 0]
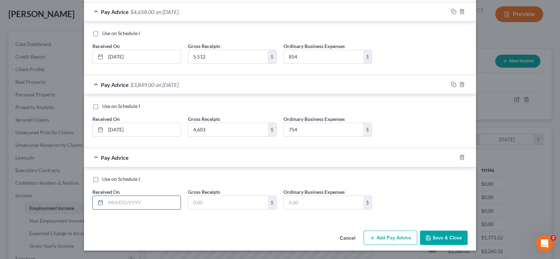
click at [121, 205] on input "text" at bounding box center [143, 202] width 75 height 13
type input "[DATE]"
type input "4,522"
type input "745"
click at [445, 237] on button "Save & Close" at bounding box center [444, 237] width 48 height 15
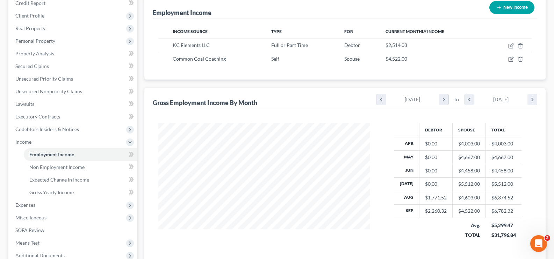
scroll to position [105, 0]
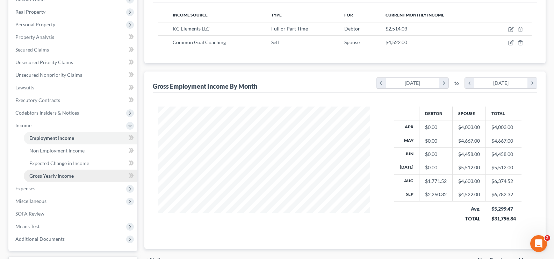
click at [61, 174] on span "Gross Yearly Income" at bounding box center [51, 175] width 44 height 6
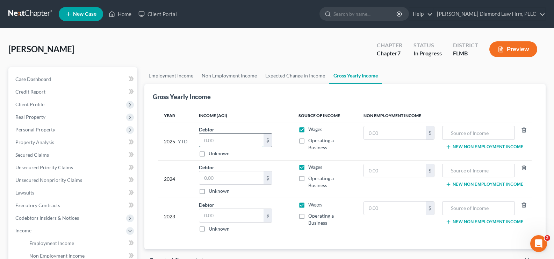
click at [252, 140] on input "text" at bounding box center [231, 139] width 64 height 13
click at [309, 142] on label "Operating a Business" at bounding box center [331, 144] width 44 height 14
click at [311, 141] on input "Operating a Business" at bounding box center [313, 139] width 5 height 5
checkbox input "true"
click at [229, 141] on input "text" at bounding box center [231, 139] width 64 height 13
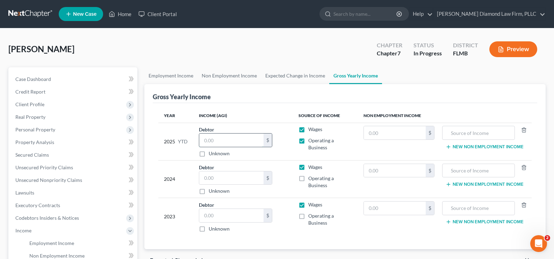
click at [228, 136] on input "text" at bounding box center [231, 139] width 64 height 13
type input "4,031.84"
click at [212, 175] on input "text" at bounding box center [231, 177] width 64 height 13
click at [309, 179] on label "Operating a Business" at bounding box center [331, 182] width 44 height 14
click at [311, 179] on input "Operating a Business" at bounding box center [313, 177] width 5 height 5
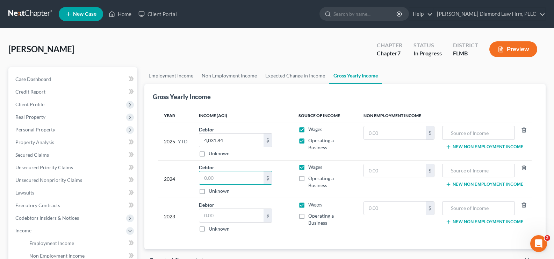
checkbox input "true"
drag, startPoint x: 306, startPoint y: 216, endPoint x: 302, endPoint y: 218, distance: 4.1
click at [309, 216] on label "Operating a Business" at bounding box center [331, 219] width 44 height 14
click at [311, 216] on input "Operating a Business" at bounding box center [313, 214] width 5 height 5
checkbox input "true"
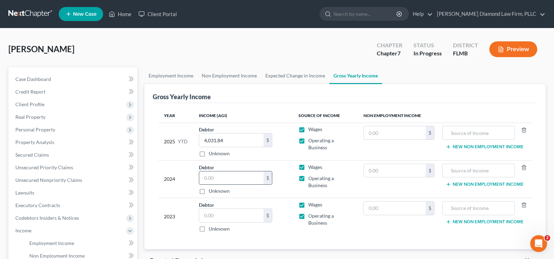
click at [243, 177] on input "text" at bounding box center [231, 177] width 64 height 13
type input "32,024"
click at [232, 220] on input "text" at bounding box center [231, 214] width 64 height 13
click at [309, 205] on label "Wages" at bounding box center [316, 204] width 14 height 7
click at [311, 205] on input "Wages" at bounding box center [313, 203] width 5 height 5
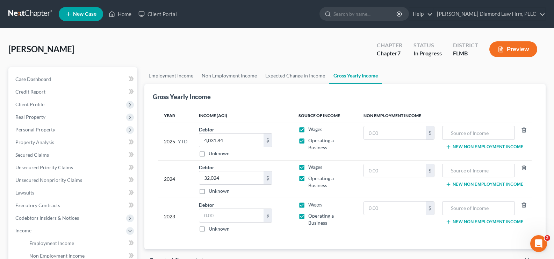
checkbox input "false"
click at [230, 218] on input "text" at bounding box center [231, 214] width 64 height 13
type input "113,496"
click at [233, 140] on input "4,031.84" at bounding box center [231, 139] width 64 height 13
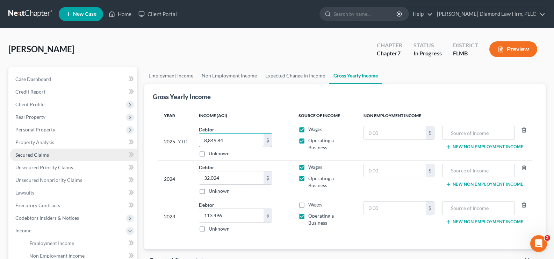
type input "8,849.84"
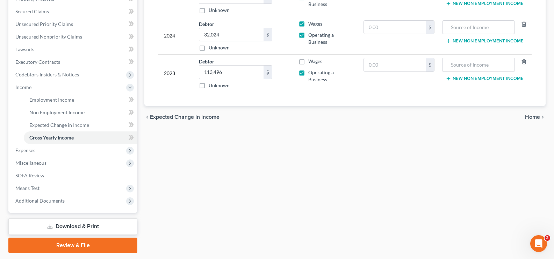
scroll to position [164, 0]
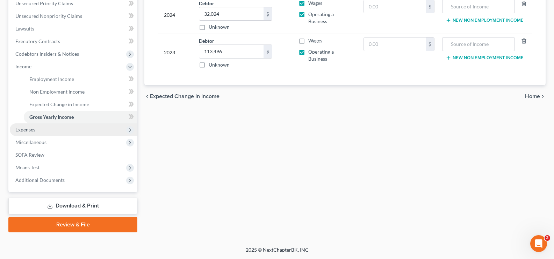
click at [33, 132] on span "Expenses" at bounding box center [25, 129] width 20 height 6
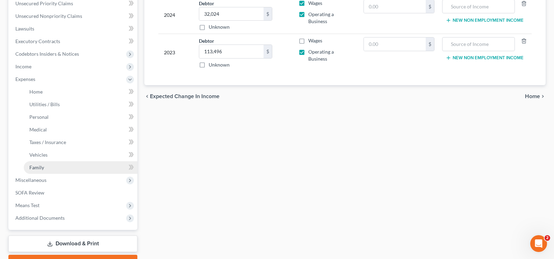
click at [37, 167] on span "Family" at bounding box center [36, 167] width 15 height 6
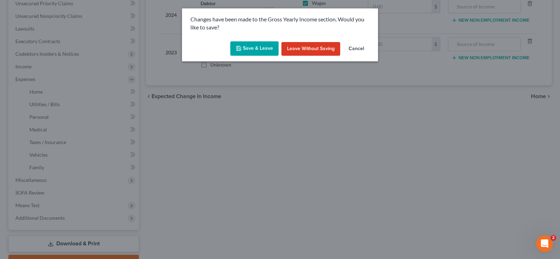
click at [255, 49] on button "Save & Leave" at bounding box center [254, 48] width 48 height 15
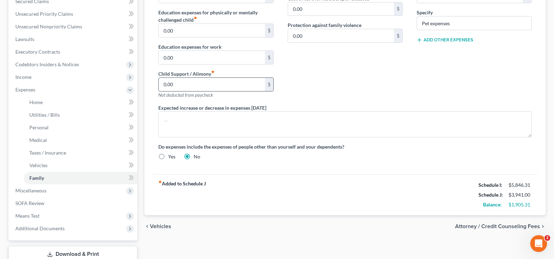
scroll to position [167, 0]
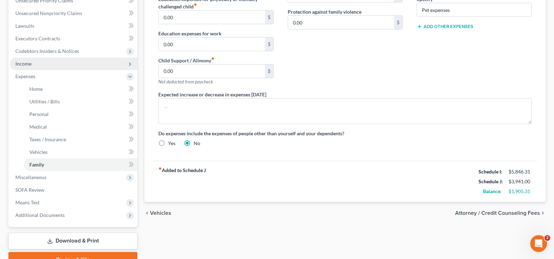
click at [32, 62] on span "Income" at bounding box center [74, 63] width 128 height 13
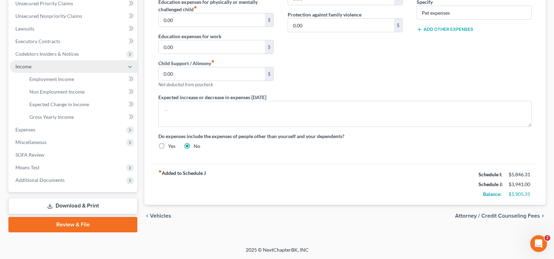
scroll to position [164, 0]
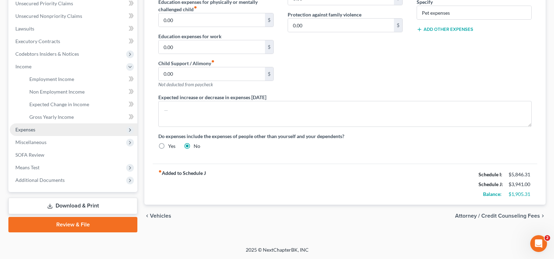
click at [55, 131] on span "Expenses" at bounding box center [74, 129] width 128 height 13
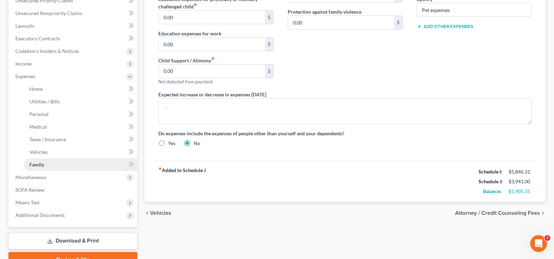
click at [56, 163] on link "Family" at bounding box center [81, 164] width 114 height 13
click at [44, 154] on span "Vehicles" at bounding box center [38, 152] width 18 height 6
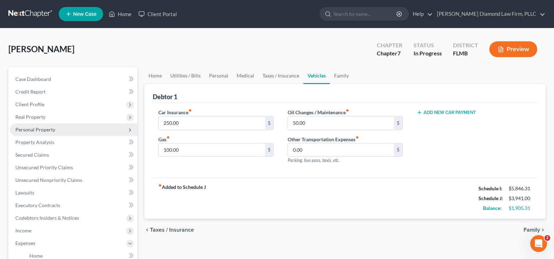
click at [49, 132] on span "Personal Property" at bounding box center [74, 129] width 128 height 13
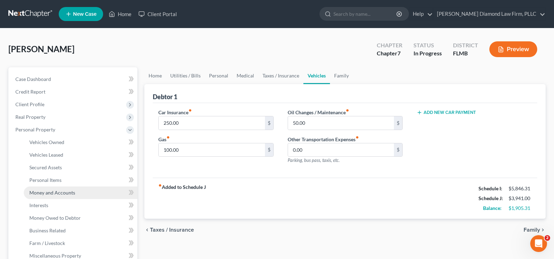
click at [64, 190] on span "Money and Accounts" at bounding box center [52, 192] width 46 height 6
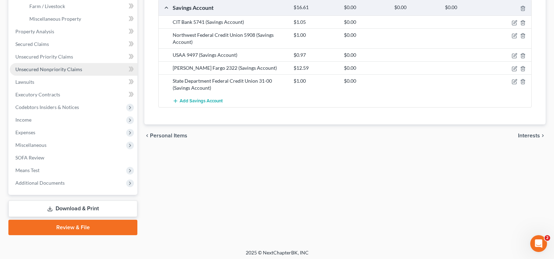
scroll to position [239, 0]
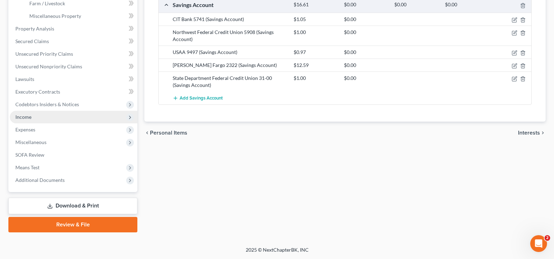
click at [43, 119] on span "Income" at bounding box center [74, 117] width 128 height 13
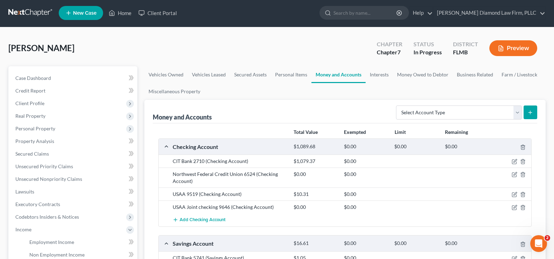
scroll to position [0, 0]
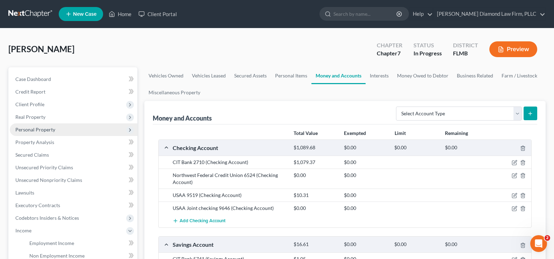
click at [37, 132] on span "Personal Property" at bounding box center [74, 129] width 128 height 13
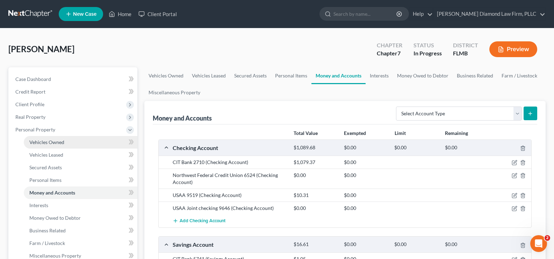
click at [61, 145] on link "Vehicles Owned" at bounding box center [81, 142] width 114 height 13
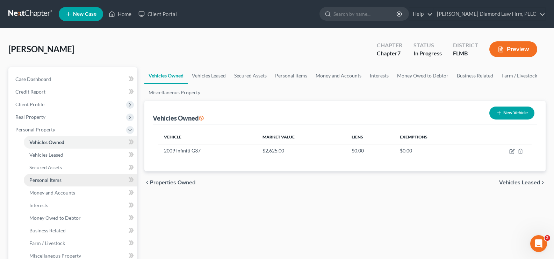
click at [51, 183] on link "Personal Items" at bounding box center [81, 180] width 114 height 13
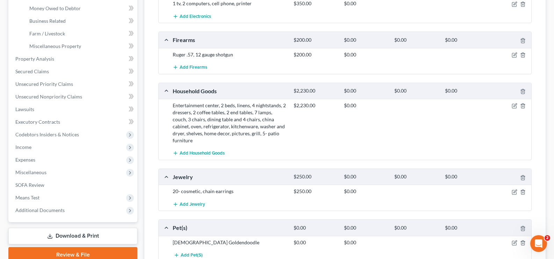
scroll to position [210, 0]
click at [514, 188] on icon "button" at bounding box center [515, 191] width 6 height 6
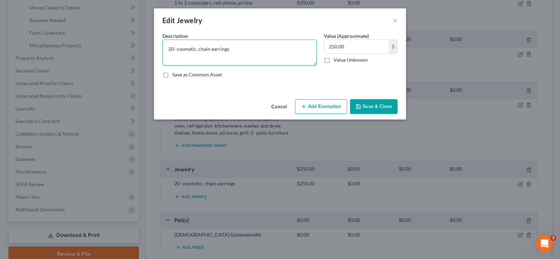
click at [176, 49] on textarea "20- cosmetic, chain earrings" at bounding box center [239, 53] width 154 height 26
click at [208, 49] on textarea "20: cosmetic, chain earrings" at bounding box center [239, 53] width 154 height 26
type textarea "20: cosmetic, chain, earrings"
click at [377, 102] on button "Save & Close" at bounding box center [374, 106] width 48 height 15
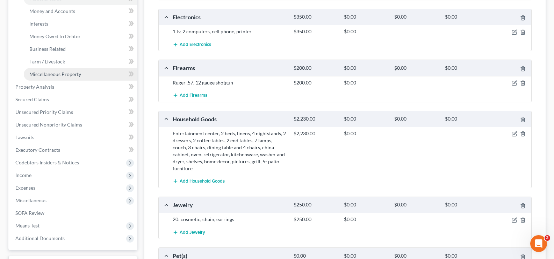
scroll to position [140, 0]
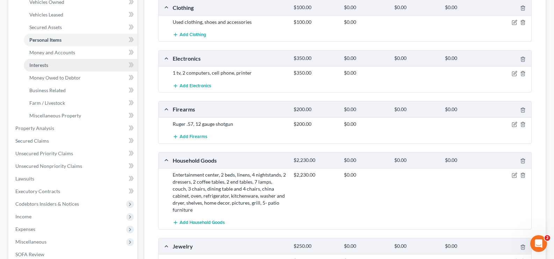
click at [57, 65] on link "Interests" at bounding box center [81, 65] width 114 height 13
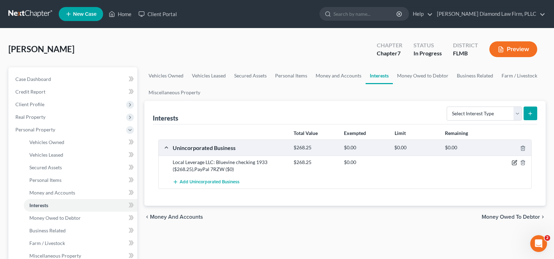
click at [516, 162] on icon "button" at bounding box center [515, 163] width 6 height 6
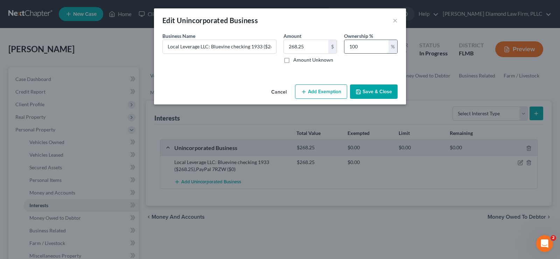
click at [361, 47] on input "100" at bounding box center [366, 46] width 44 height 13
drag, startPoint x: 361, startPoint y: 46, endPoint x: 347, endPoint y: 45, distance: 13.4
click at [347, 45] on input "100" at bounding box center [366, 46] width 44 height 13
type input "50"
click at [372, 90] on button "Save & Close" at bounding box center [374, 91] width 48 height 15
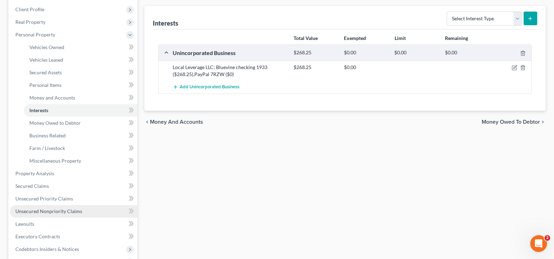
scroll to position [105, 0]
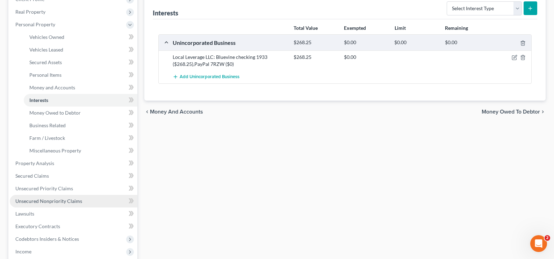
click at [55, 199] on span "Unsecured Nonpriority Claims" at bounding box center [48, 201] width 67 height 6
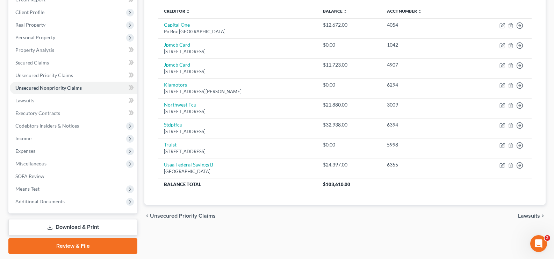
scroll to position [105, 0]
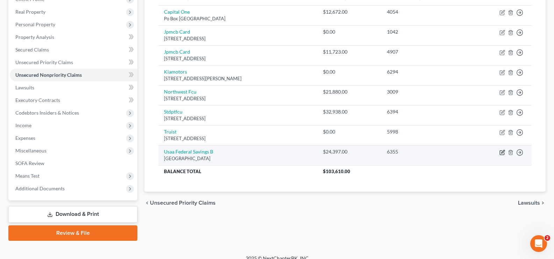
click at [502, 151] on icon "button" at bounding box center [503, 152] width 6 height 6
select select "45"
select select "0"
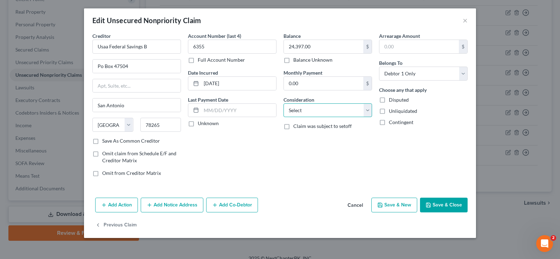
click at [339, 110] on select "Select Cable / Satellite Services Collection Agency Credit Card Debt Debt Couns…" at bounding box center [327, 110] width 89 height 14
select select "10"
click at [283, 103] on select "Select Cable / Satellite Services Collection Agency Credit Card Debt Debt Couns…" at bounding box center [327, 110] width 89 height 14
click at [441, 201] on button "Save & Close" at bounding box center [444, 204] width 48 height 15
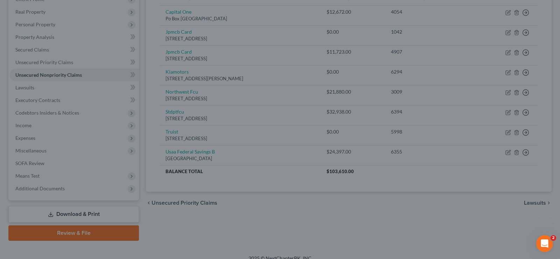
type input "0"
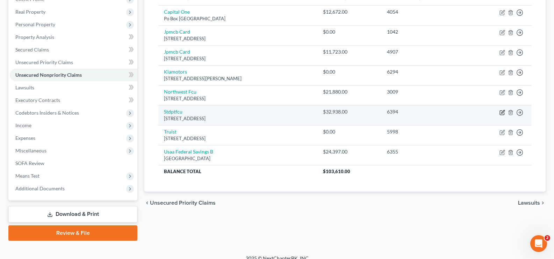
click at [501, 113] on icon "button" at bounding box center [502, 112] width 4 height 4
select select "48"
select select "1"
select select "0"
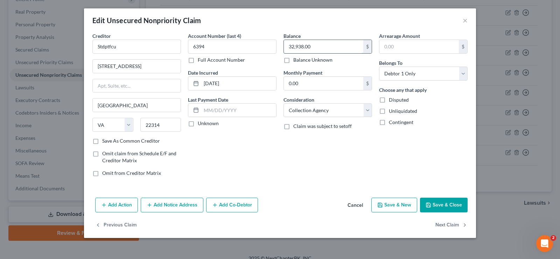
click at [317, 48] on input "32,938.00" at bounding box center [323, 46] width 79 height 13
click at [443, 207] on button "Save & Close" at bounding box center [444, 204] width 48 height 15
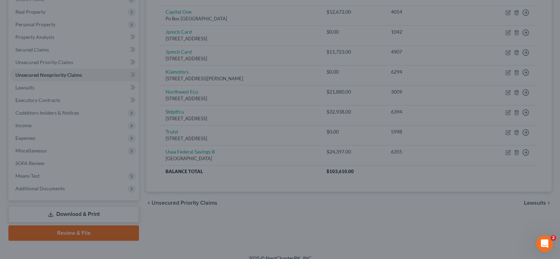
type input "31,346.00"
type input "0"
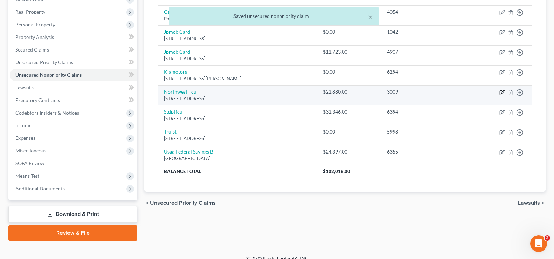
click at [502, 92] on icon "button" at bounding box center [503, 93] width 6 height 6
select select "48"
select select "2"
select select "0"
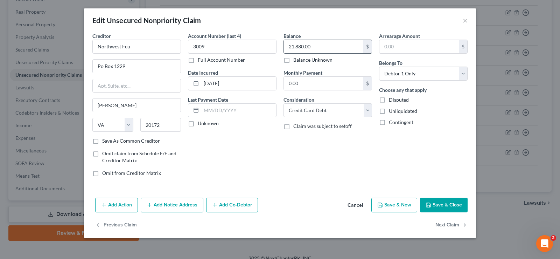
click at [317, 49] on input "21,880.00" at bounding box center [323, 46] width 79 height 13
click at [451, 200] on button "Save & Close" at bounding box center [444, 204] width 48 height 15
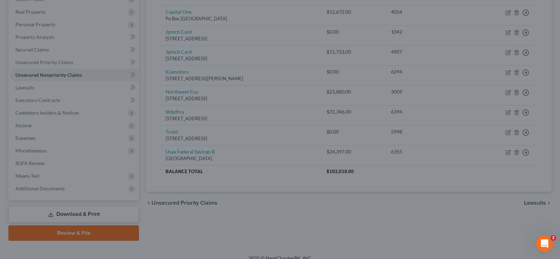
type input "27,230.00"
type input "0"
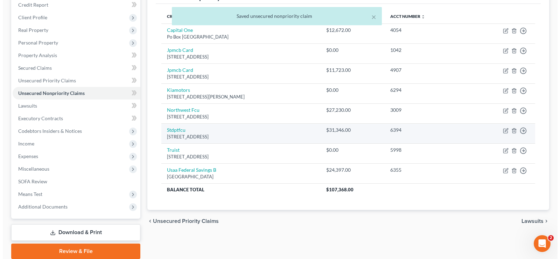
scroll to position [70, 0]
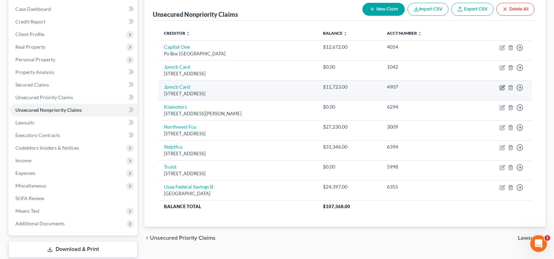
click at [503, 88] on icon "button" at bounding box center [503, 86] width 3 height 3
select select "7"
select select "0"
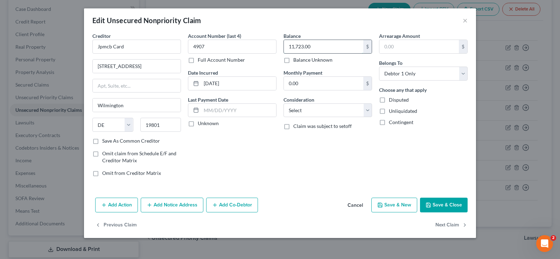
click at [323, 49] on input "11,723.00" at bounding box center [323, 46] width 79 height 13
type input "18,757"
click at [329, 113] on select "Select Cable / Satellite Services Collection Agency Credit Card Debt Debt Couns…" at bounding box center [327, 110] width 89 height 14
select select "2"
click at [283, 103] on select "Select Cable / Satellite Services Collection Agency Credit Card Debt Debt Couns…" at bounding box center [327, 110] width 89 height 14
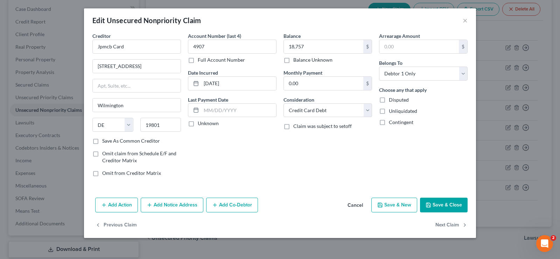
click at [447, 202] on button "Save & Close" at bounding box center [444, 204] width 48 height 15
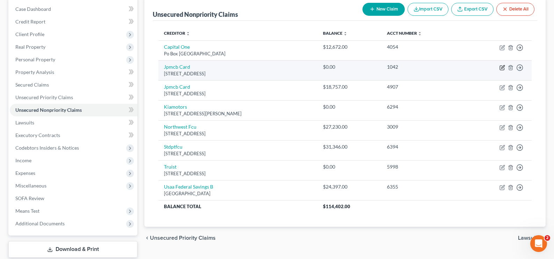
click at [504, 65] on icon "button" at bounding box center [503, 66] width 3 height 3
select select "7"
select select "2"
select select "0"
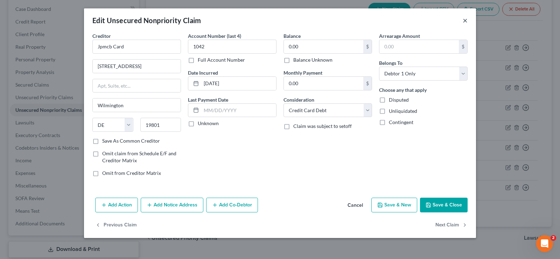
click at [463, 22] on button "×" at bounding box center [464, 20] width 5 height 8
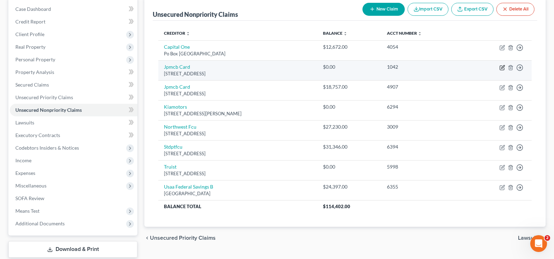
click at [504, 66] on icon "button" at bounding box center [503, 68] width 6 height 6
select select "7"
select select "2"
select select "0"
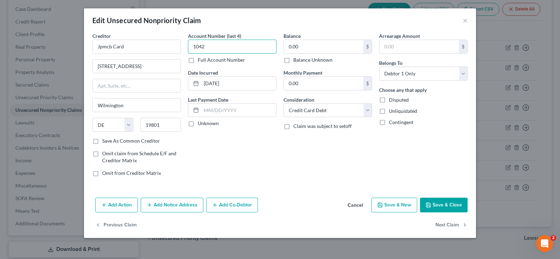
click at [222, 48] on input "1042" at bounding box center [232, 47] width 89 height 14
drag, startPoint x: 222, startPoint y: 48, endPoint x: 190, endPoint y: 45, distance: 32.7
click at [190, 45] on input "1042" at bounding box center [232, 47] width 89 height 14
type input "8599"
click at [450, 203] on button "Save & Close" at bounding box center [444, 204] width 48 height 15
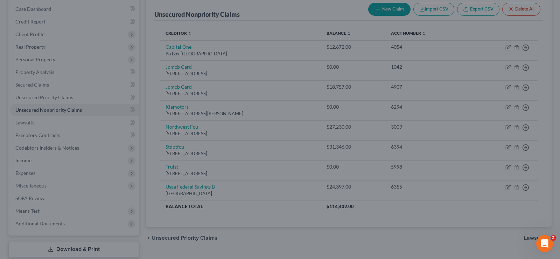
type input "0"
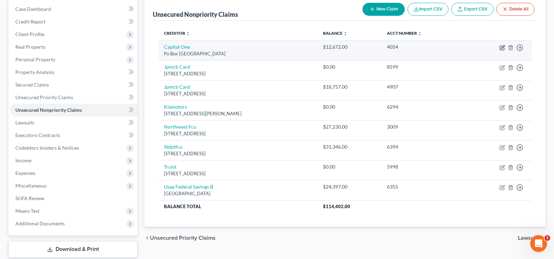
click at [502, 47] on icon "button" at bounding box center [503, 46] width 3 height 3
select select "48"
select select "2"
select select "0"
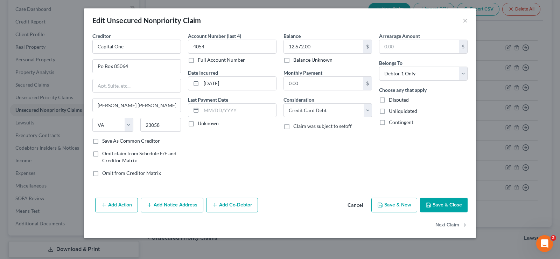
click at [458, 204] on button "Save & Close" at bounding box center [444, 204] width 48 height 15
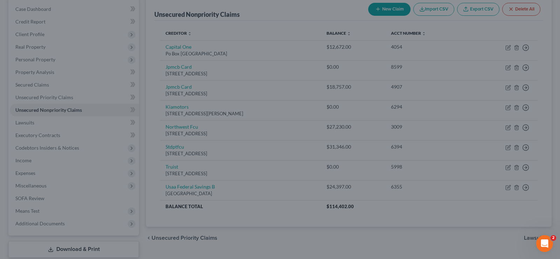
type input "0"
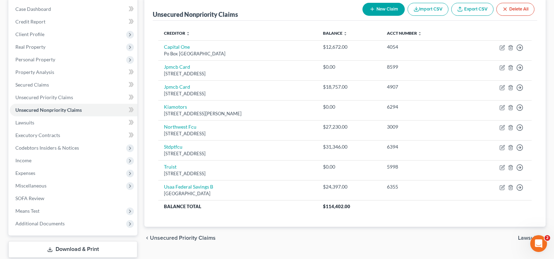
click at [374, 6] on button "New Claim" at bounding box center [384, 9] width 42 height 13
select select "0"
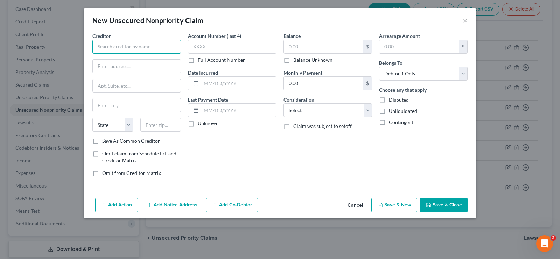
click at [123, 43] on input "text" at bounding box center [136, 47] width 89 height 14
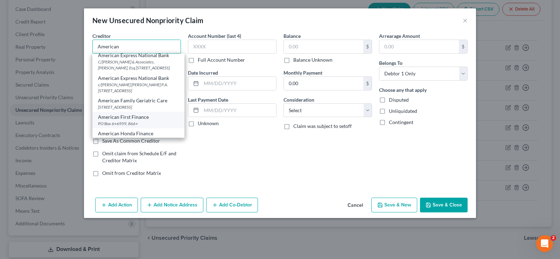
scroll to position [0, 0]
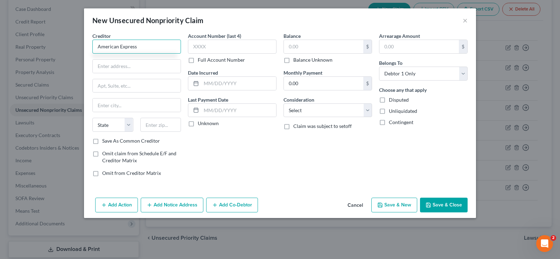
type input "American Express"
type input "PO Box 650448"
type input "75265"
type input "[GEOGRAPHIC_DATA]"
select select "45"
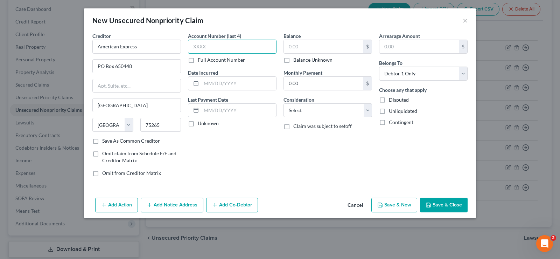
click at [236, 45] on input "text" at bounding box center [232, 47] width 89 height 14
type input "2009"
click at [312, 48] on input "text" at bounding box center [323, 46] width 79 height 13
type input "1"
type input "4,107"
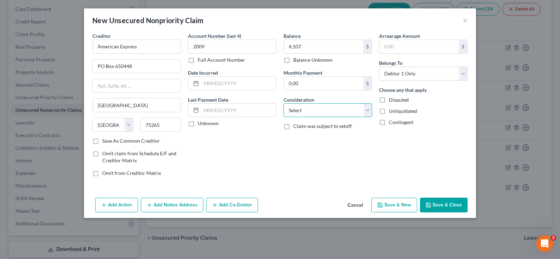
click at [317, 106] on select "Select Cable / Satellite Services Collection Agency Credit Card Debt Debt Couns…" at bounding box center [327, 110] width 89 height 14
select select "14"
click at [283, 103] on select "Select Cable / Satellite Services Collection Agency Credit Card Debt Debt Couns…" at bounding box center [327, 110] width 89 height 14
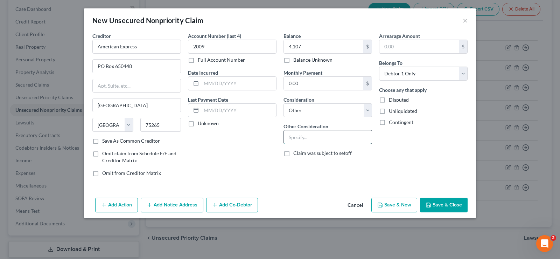
click at [312, 137] on input "text" at bounding box center [328, 136] width 88 height 13
type input "Business debt"
click at [439, 71] on select "Select Debtor 1 Only Debtor 2 Only Debtor 1 And Debtor 2 Only At Least One Of T…" at bounding box center [423, 73] width 89 height 14
select select "3"
click at [379, 66] on select "Select Debtor 1 Only Debtor 2 Only Debtor 1 And Debtor 2 Only At Least One Of T…" at bounding box center [423, 73] width 89 height 14
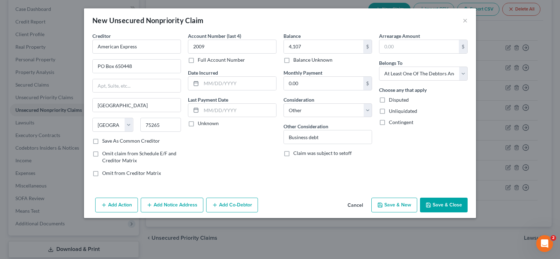
click at [228, 204] on button "Add Co-Debtor" at bounding box center [232, 204] width 52 height 15
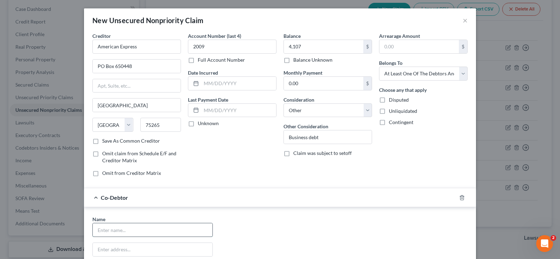
click at [111, 227] on input "text" at bounding box center [153, 229] width 120 height 13
type input "Local Leverage LLC"
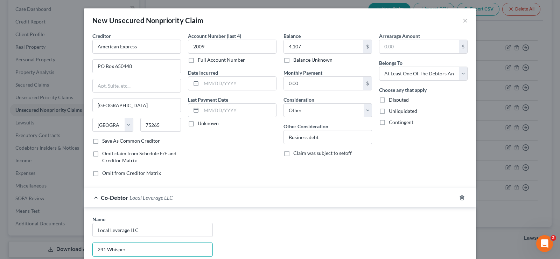
type input "241 Whisper"
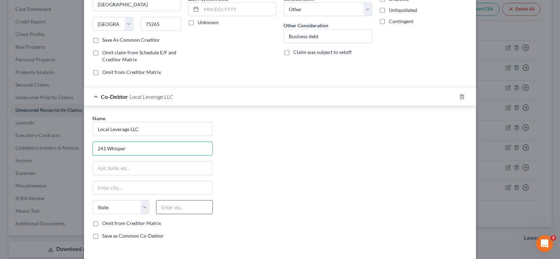
scroll to position [105, 0]
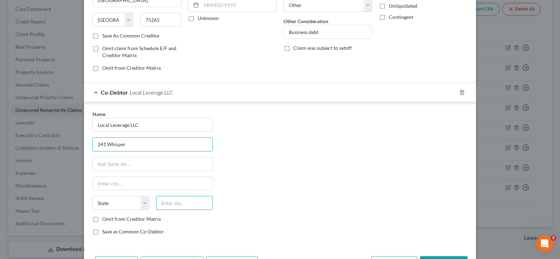
click at [177, 201] on input "text" at bounding box center [184, 203] width 57 height 14
type input "34683"
type input "[GEOGRAPHIC_DATA]"
select select "9"
click at [147, 138] on input "241 Whisper" at bounding box center [153, 143] width 120 height 13
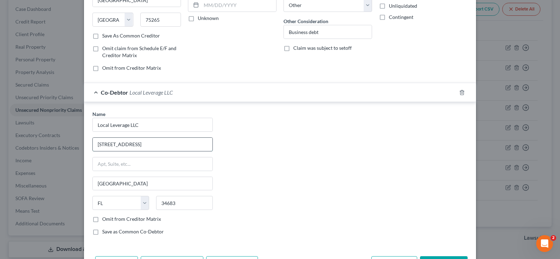
type input "[STREET_ADDRESS]"
click at [102, 232] on label "Save as Common Co-Debtor" at bounding box center [133, 231] width 62 height 7
click at [105, 232] on input "Save as Common Co-Debtor" at bounding box center [107, 230] width 5 height 5
checkbox input "true"
click at [102, 219] on label "Omit from Creditor Matrix" at bounding box center [131, 218] width 59 height 7
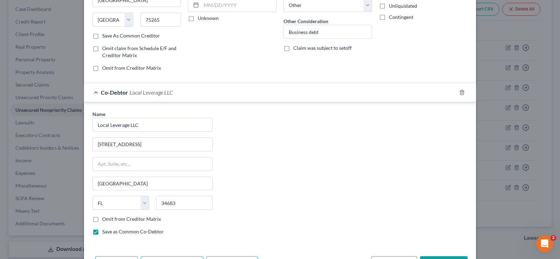
click at [105, 219] on input "Omit from Creditor Matrix" at bounding box center [107, 217] width 5 height 5
checkbox input "true"
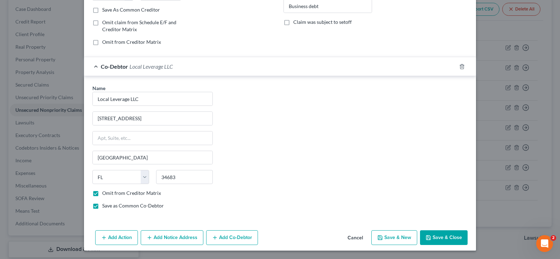
click at [441, 240] on button "Save & Close" at bounding box center [444, 237] width 48 height 15
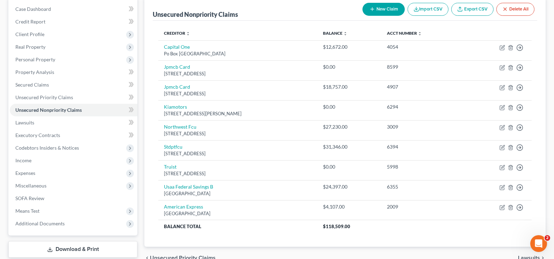
click at [376, 6] on button "New Claim" at bounding box center [384, 9] width 42 height 13
select select "0"
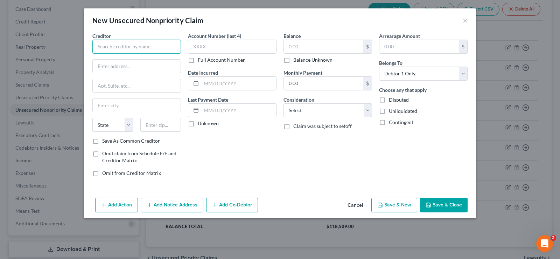
click at [108, 52] on input "text" at bounding box center [136, 47] width 89 height 14
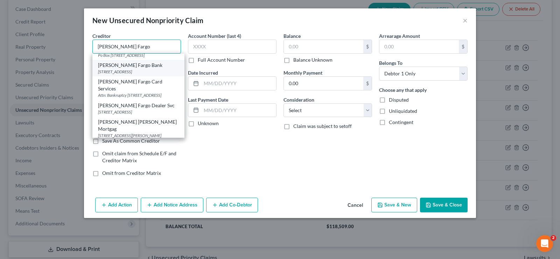
scroll to position [49, 0]
type input "[PERSON_NAME] Fargo Bank"
type input "Po Box 14517"
type input "Des Moines"
select select "16"
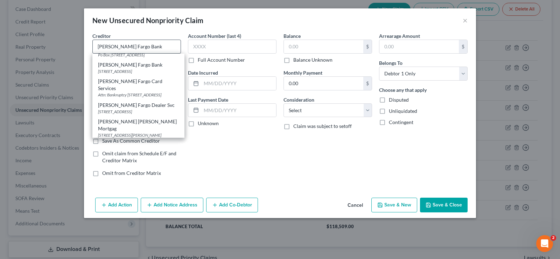
type input "50306"
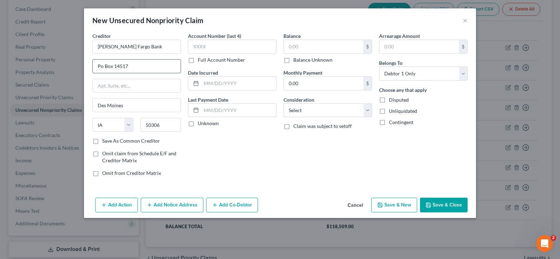
click at [133, 65] on input "Po Box 14517" at bounding box center [137, 65] width 88 height 13
type input "Po Box 29482"
type input "85038"
type input "Phoenix"
select select "3"
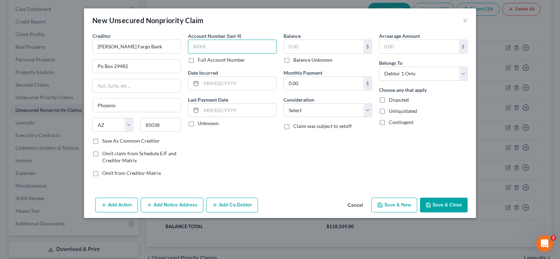
click at [213, 45] on input "text" at bounding box center [232, 47] width 89 height 14
type input "3970"
click at [292, 49] on input "text" at bounding box center [323, 46] width 79 height 13
type input "10,076"
drag, startPoint x: 433, startPoint y: 75, endPoint x: 435, endPoint y: 79, distance: 3.9
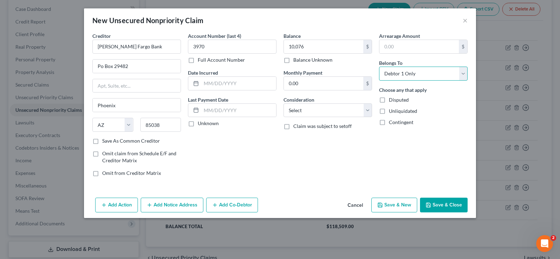
click at [433, 75] on select "Select Debtor 1 Only Debtor 2 Only Debtor 1 And Debtor 2 Only At Least One Of T…" at bounding box center [423, 73] width 89 height 14
select select "3"
click at [379, 66] on select "Select Debtor 1 Only Debtor 2 Only Debtor 1 And Debtor 2 Only At Least One Of T…" at bounding box center [423, 73] width 89 height 14
click at [331, 109] on select "Select Cable / Satellite Services Collection Agency Credit Card Debt Debt Couns…" at bounding box center [327, 110] width 89 height 14
select select "14"
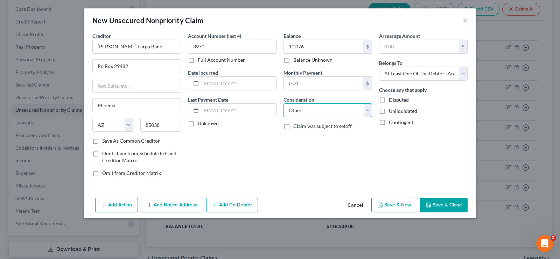
click at [283, 103] on select "Select Cable / Satellite Services Collection Agency Credit Card Debt Debt Couns…" at bounding box center [327, 110] width 89 height 14
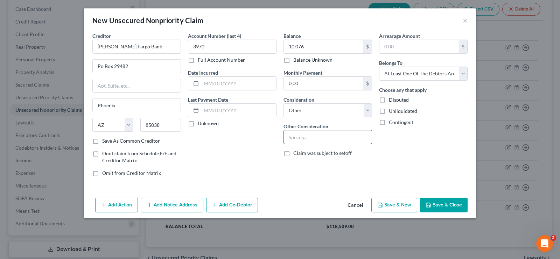
click at [300, 135] on input "text" at bounding box center [328, 136] width 88 height 13
type input "Business debt"
click at [235, 205] on button "Add Co-Debtor" at bounding box center [232, 204] width 52 height 15
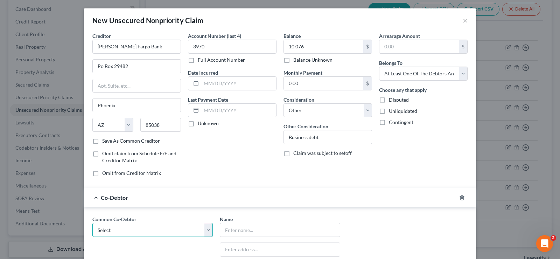
click at [114, 228] on select "Select Local Leverage LLC" at bounding box center [152, 229] width 120 height 14
select select "0"
click at [92, 222] on select "Select Local Leverage LLC" at bounding box center [152, 229] width 120 height 14
type input "Local Leverage LLC"
type input "[STREET_ADDRESS]"
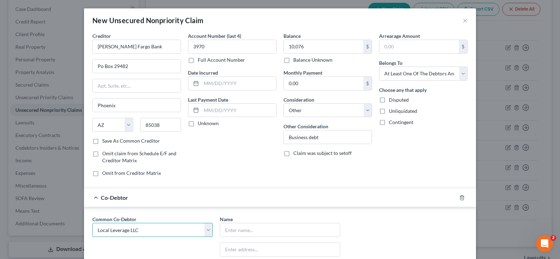
type input "[GEOGRAPHIC_DATA]"
select select "9"
type input "34683"
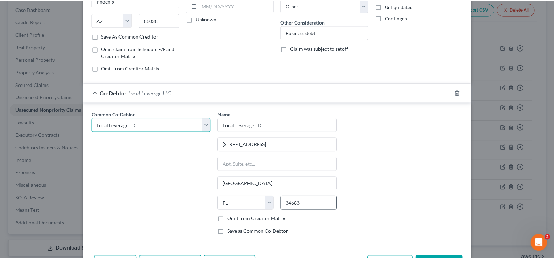
scroll to position [131, 0]
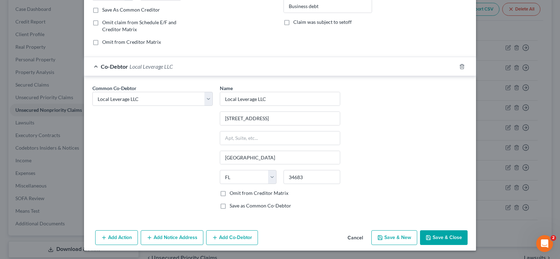
click at [229, 192] on label "Omit from Creditor Matrix" at bounding box center [258, 192] width 59 height 7
click at [232, 192] on input "Omit from Creditor Matrix" at bounding box center [234, 191] width 5 height 5
checkbox input "true"
click at [447, 236] on button "Save & Close" at bounding box center [444, 237] width 48 height 15
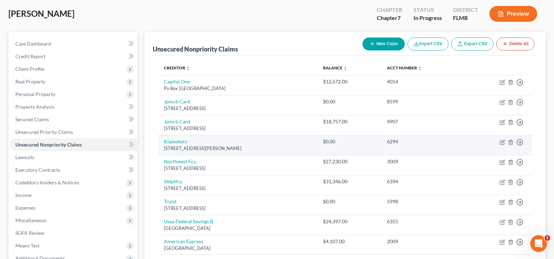
scroll to position [35, 0]
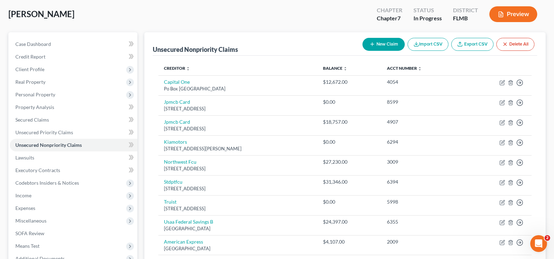
click at [381, 42] on button "New Claim" at bounding box center [384, 44] width 42 height 13
select select "0"
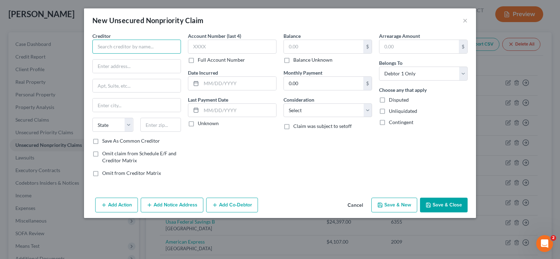
click at [147, 46] on input "text" at bounding box center [136, 47] width 89 height 14
type input "[PERSON_NAME]"
type input "44714 Audobon Sq #514"
type input "20147"
type input "Ashburn"
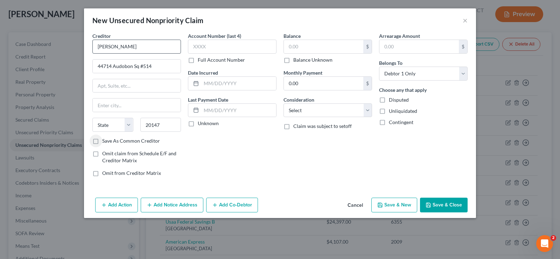
select select "48"
click at [218, 83] on input "text" at bounding box center [238, 83] width 75 height 13
type input "2024"
click at [305, 47] on input "text" at bounding box center [323, 46] width 79 height 13
type input "85,000"
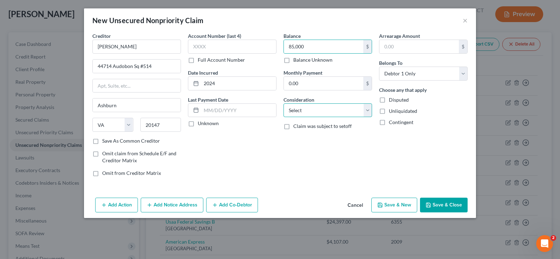
click at [324, 110] on select "Select Cable / Satellite Services Collection Agency Credit Card Debt Debt Couns…" at bounding box center [327, 110] width 89 height 14
select select "10"
click at [283, 103] on select "Select Cable / Satellite Services Collection Agency Credit Card Debt Debt Couns…" at bounding box center [327, 110] width 89 height 14
click at [203, 84] on input "2024" at bounding box center [238, 83] width 75 height 13
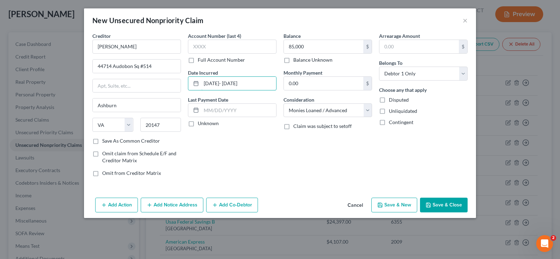
type input "[DATE]- [DATE]"
click at [443, 204] on button "Save & Close" at bounding box center [444, 204] width 48 height 15
type input "85,000.00"
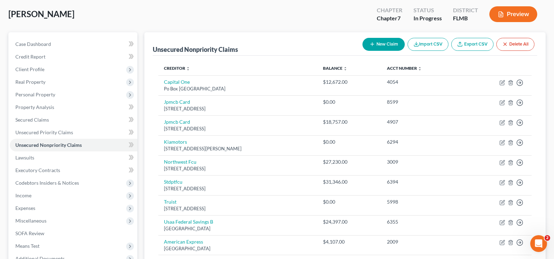
click at [374, 45] on button "New Claim" at bounding box center [384, 44] width 42 height 13
select select "0"
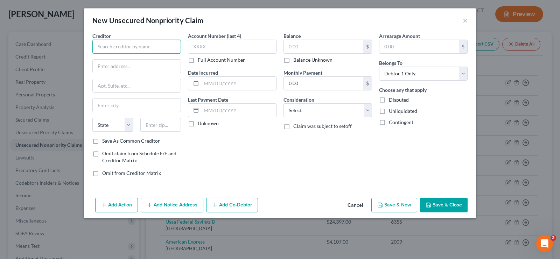
click at [107, 47] on input "text" at bounding box center [136, 47] width 89 height 14
type input "US Acute Care"
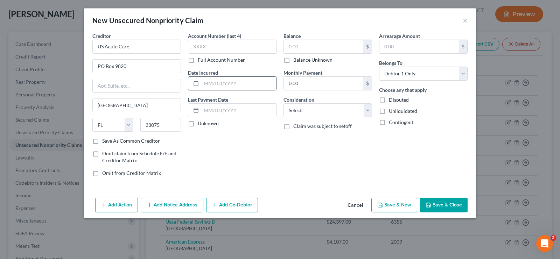
click at [219, 79] on input "text" at bounding box center [238, 83] width 75 height 13
click at [222, 49] on input "text" at bounding box center [232, 47] width 89 height 14
click at [323, 48] on input "text" at bounding box center [323, 46] width 79 height 13
click at [337, 111] on select "Select Cable / Satellite Services Collection Agency Credit Card Debt Debt Couns…" at bounding box center [327, 110] width 89 height 14
click at [283, 103] on select "Select Cable / Satellite Services Collection Agency Credit Card Debt Debt Couns…" at bounding box center [327, 110] width 89 height 14
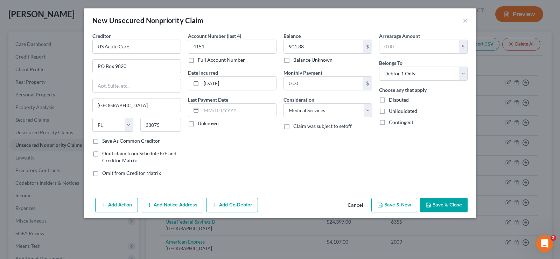
click at [452, 204] on button "Save & Close" at bounding box center [444, 204] width 48 height 15
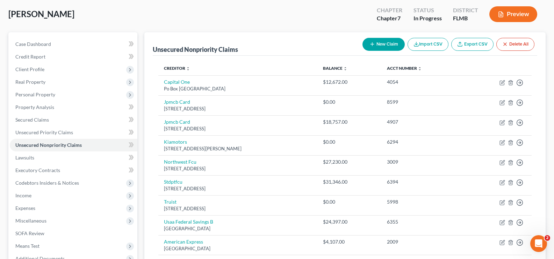
click at [383, 42] on button "New Claim" at bounding box center [384, 44] width 42 height 13
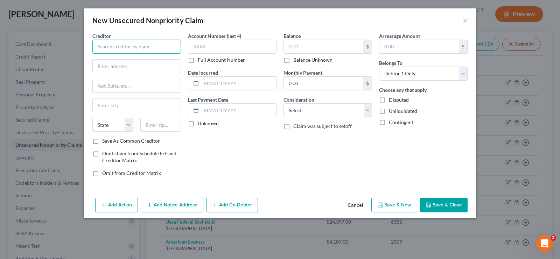
click at [155, 42] on input "text" at bounding box center [136, 47] width 89 height 14
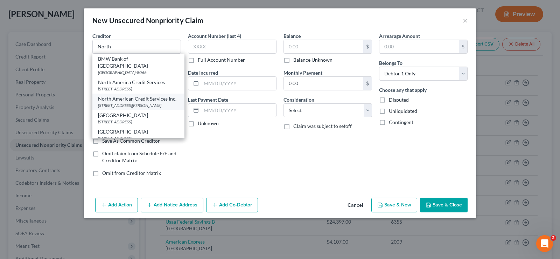
click at [134, 108] on div "[STREET_ADDRESS][PERSON_NAME]" at bounding box center [138, 105] width 81 height 6
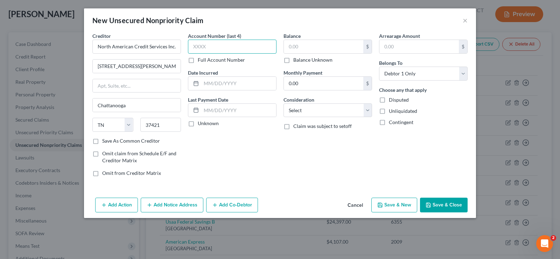
click at [221, 46] on input "text" at bounding box center [232, 47] width 89 height 14
click at [321, 50] on input "text" at bounding box center [323, 46] width 79 height 13
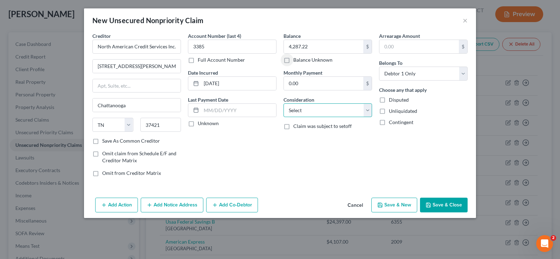
click at [330, 109] on select "Select Cable / Satellite Services Collection Agency Credit Card Debt Debt Couns…" at bounding box center [327, 110] width 89 height 14
click at [283, 103] on select "Select Cable / Satellite Services Collection Agency Credit Card Debt Debt Couns…" at bounding box center [327, 110] width 89 height 14
click at [444, 205] on button "Save & Close" at bounding box center [444, 204] width 48 height 15
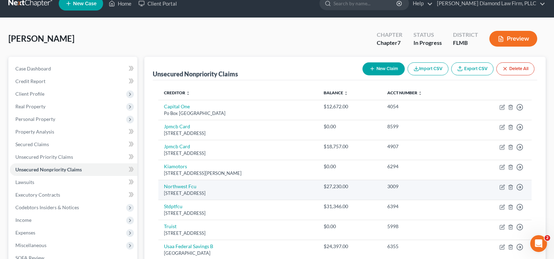
scroll to position [0, 0]
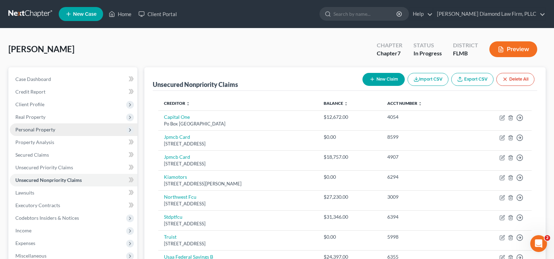
click at [60, 131] on span "Personal Property" at bounding box center [74, 129] width 128 height 13
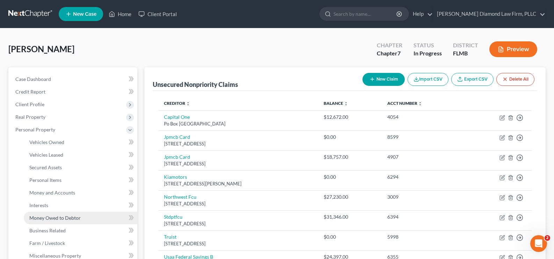
click at [64, 218] on span "Money Owed to Debtor" at bounding box center [54, 217] width 51 height 6
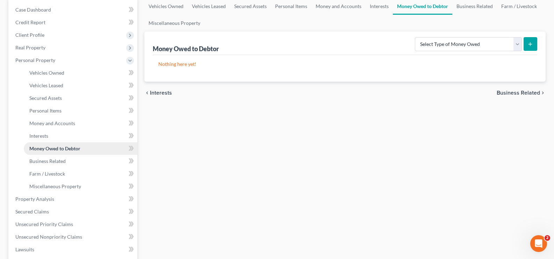
scroll to position [70, 0]
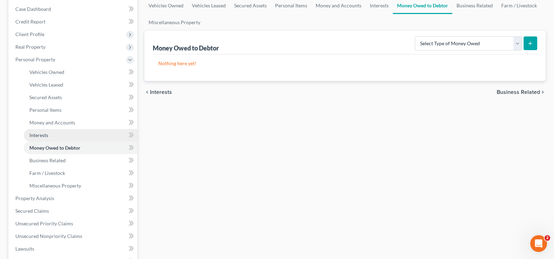
click at [51, 137] on link "Interests" at bounding box center [81, 135] width 114 height 13
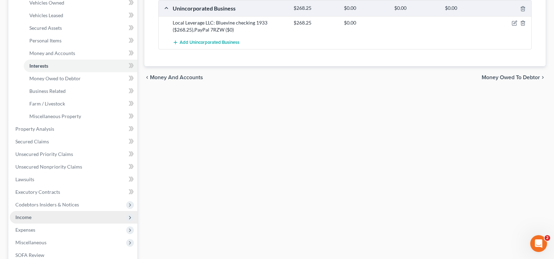
scroll to position [175, 0]
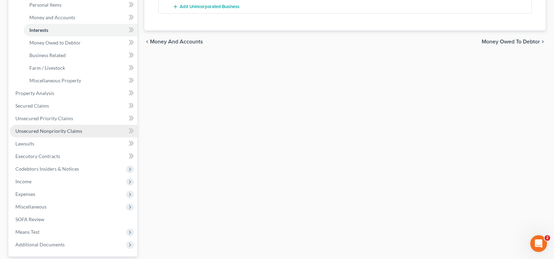
click at [62, 128] on span "Unsecured Nonpriority Claims" at bounding box center [48, 131] width 67 height 6
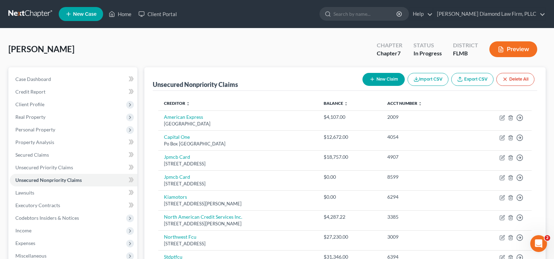
click at [380, 82] on button "New Claim" at bounding box center [384, 79] width 42 height 13
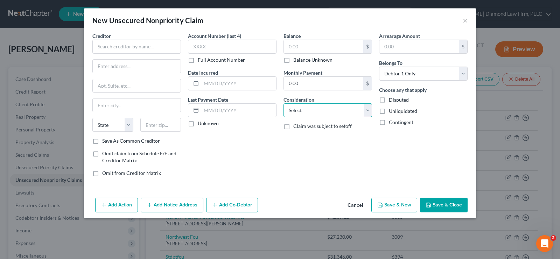
click at [324, 112] on select "Select Cable / Satellite Services Collection Agency Credit Card Debt Debt Couns…" at bounding box center [327, 110] width 89 height 14
click at [283, 103] on select "Select Cable / Satellite Services Collection Agency Credit Card Debt Debt Couns…" at bounding box center [327, 110] width 89 height 14
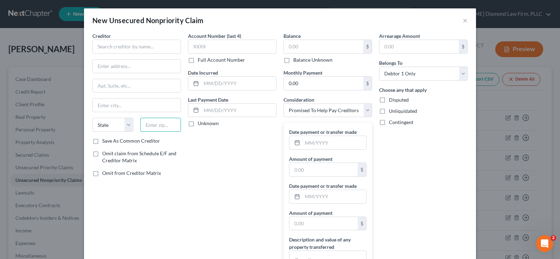
click at [154, 128] on input "text" at bounding box center [160, 125] width 41 height 14
click at [101, 47] on input "text" at bounding box center [136, 47] width 89 height 14
click at [101, 64] on input "text" at bounding box center [137, 65] width 88 height 13
paste input "[STREET_ADDRESS]"
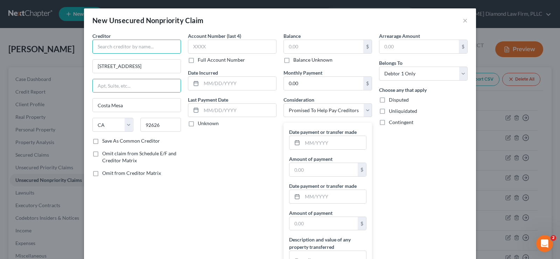
click at [114, 48] on input "text" at bounding box center [136, 47] width 89 height 14
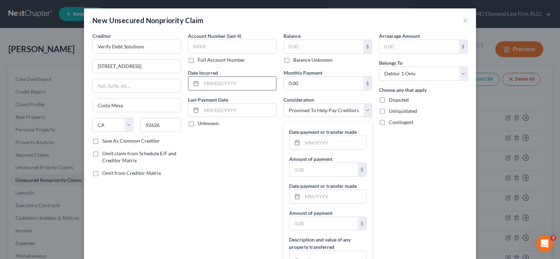
click at [220, 89] on input "text" at bounding box center [238, 83] width 75 height 13
click at [220, 87] on input "text" at bounding box center [238, 83] width 75 height 13
click at [320, 140] on input "text" at bounding box center [334, 142] width 64 height 13
click at [317, 200] on input "text" at bounding box center [334, 196] width 64 height 13
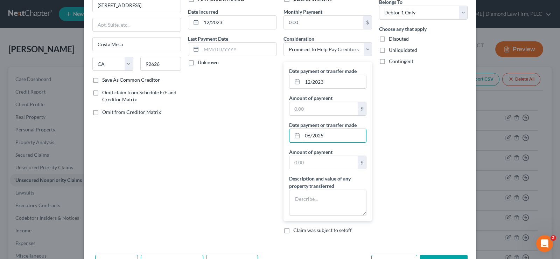
scroll to position [70, 0]
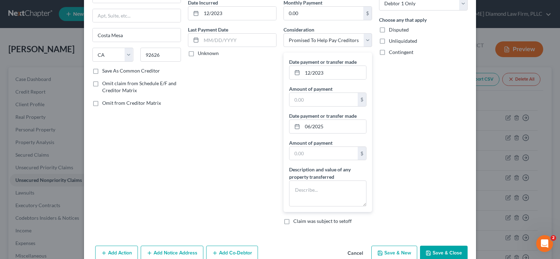
click at [438, 247] on button "Save & Close" at bounding box center [444, 252] width 48 height 15
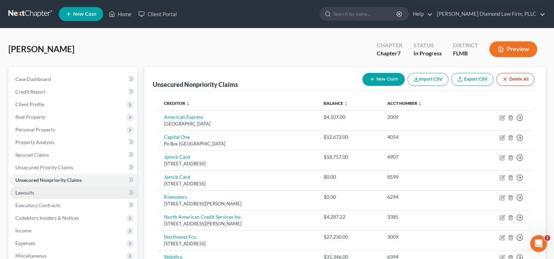
click at [32, 192] on span "Lawsuits" at bounding box center [24, 192] width 19 height 6
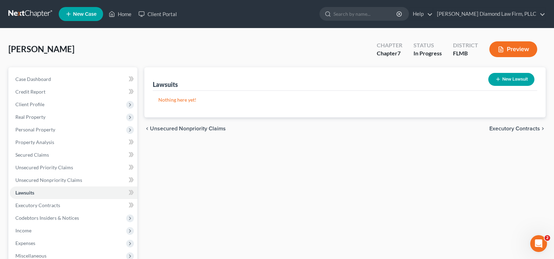
click at [509, 75] on button "New Lawsuit" at bounding box center [512, 79] width 46 height 13
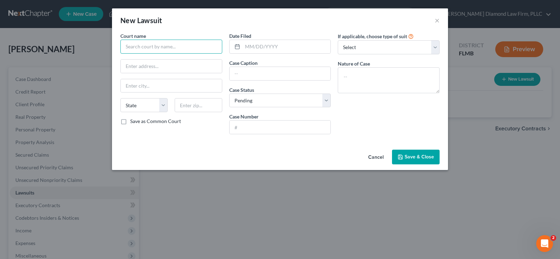
click at [159, 47] on input "text" at bounding box center [171, 47] width 102 height 14
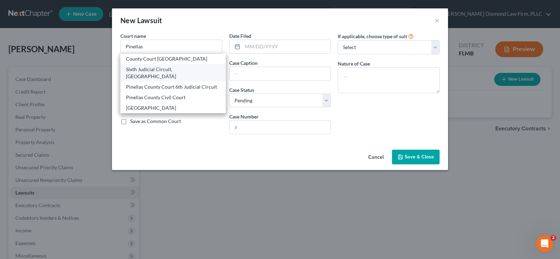
click at [172, 69] on div "Sixth Judicial Circuit, [GEOGRAPHIC_DATA]" at bounding box center [173, 73] width 94 height 14
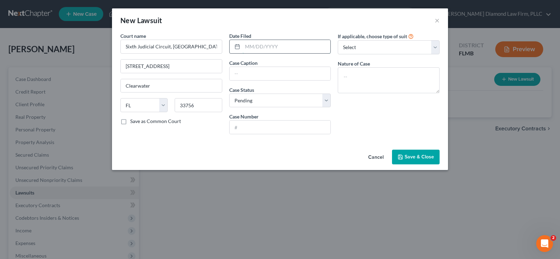
click at [267, 50] on input "text" at bounding box center [286, 46] width 88 height 13
click at [424, 156] on span "Save & Close" at bounding box center [418, 157] width 29 height 6
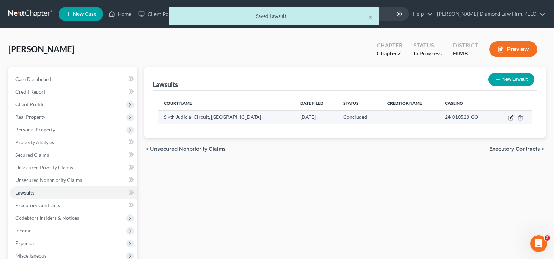
click at [511, 118] on icon "button" at bounding box center [512, 118] width 6 height 6
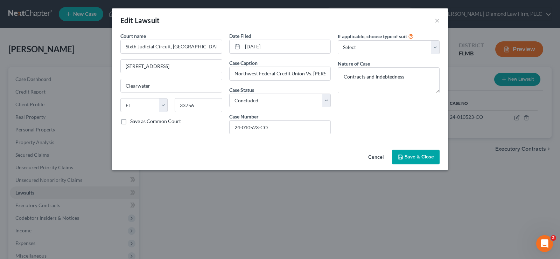
click at [412, 157] on span "Save & Close" at bounding box center [418, 157] width 29 height 6
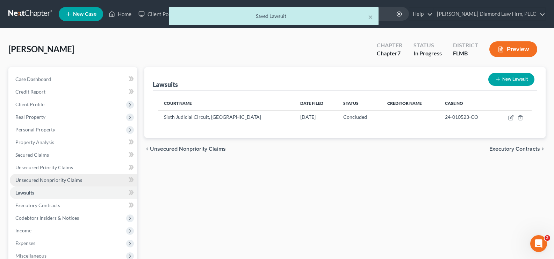
click at [36, 182] on span "Unsecured Nonpriority Claims" at bounding box center [48, 180] width 67 height 6
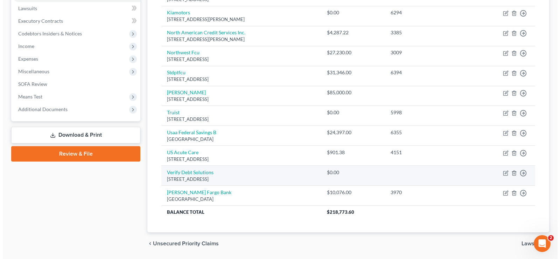
scroll to position [171, 0]
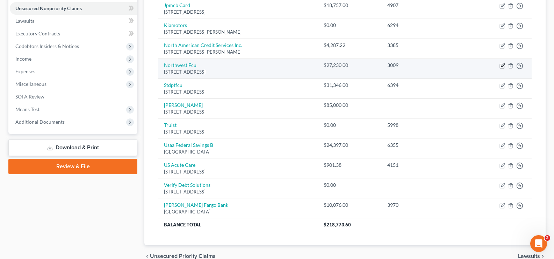
click at [504, 66] on icon "button" at bounding box center [503, 66] width 6 height 6
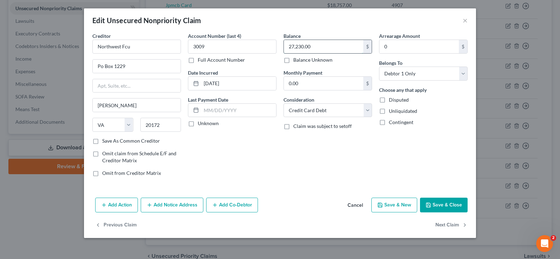
click at [323, 48] on input "27,230.00" at bounding box center [323, 46] width 79 height 13
click at [182, 207] on button "Add Notice Address" at bounding box center [172, 204] width 63 height 15
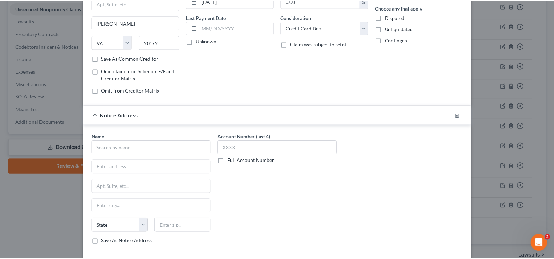
scroll to position [105, 0]
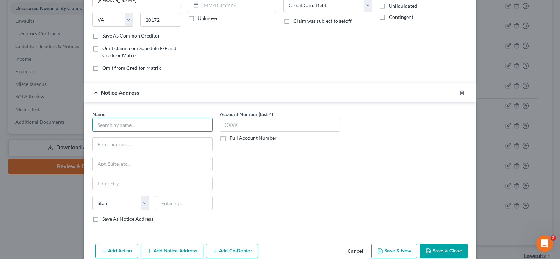
click at [131, 121] on input "text" at bounding box center [152, 125] width 120 height 14
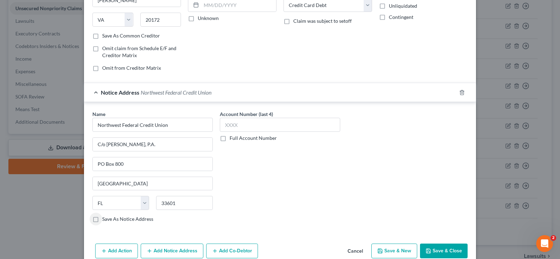
click at [401, 142] on div "Name * Northwest Federal Credit Union C/o Kass Shuler, P.A. PO Box [GEOGRAPHIC_…" at bounding box center [280, 169] width 382 height 118
drag, startPoint x: 234, startPoint y: 197, endPoint x: 233, endPoint y: 182, distance: 15.1
click at [234, 196] on div "Account Number (last 4) Full Account Number" at bounding box center [279, 169] width 127 height 118
click at [229, 140] on label "Full Account Number" at bounding box center [252, 137] width 47 height 7
click at [232, 139] on input "Full Account Number" at bounding box center [234, 136] width 5 height 5
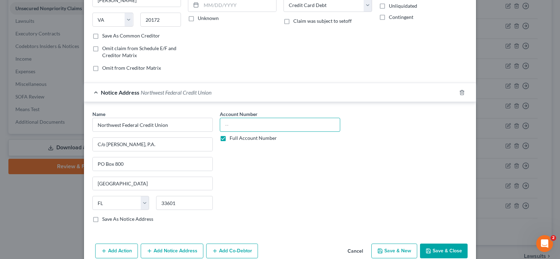
click at [231, 122] on input "text" at bounding box center [280, 125] width 120 height 14
drag, startPoint x: 431, startPoint y: 250, endPoint x: 424, endPoint y: 250, distance: 7.0
click at [431, 250] on button "Save & Close" at bounding box center [444, 250] width 48 height 15
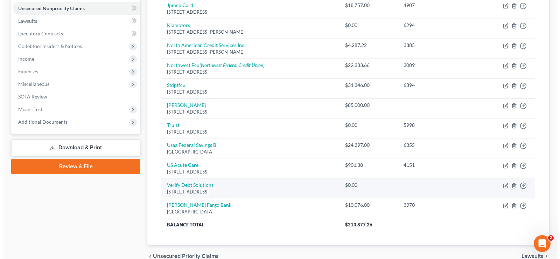
scroll to position [0, 0]
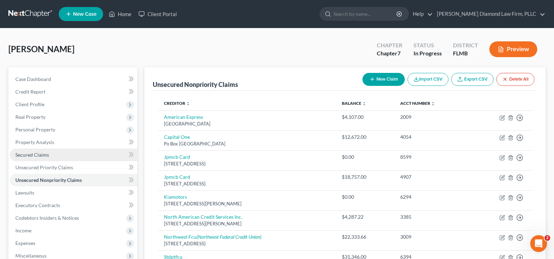
click at [48, 152] on span "Secured Claims" at bounding box center [32, 154] width 34 height 6
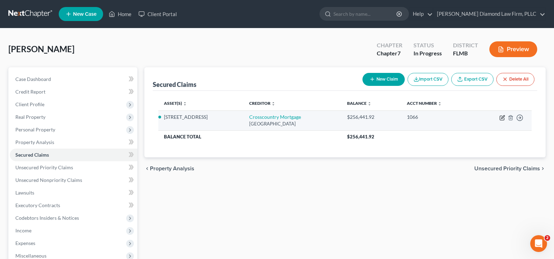
click at [501, 118] on icon "button" at bounding box center [502, 118] width 4 height 4
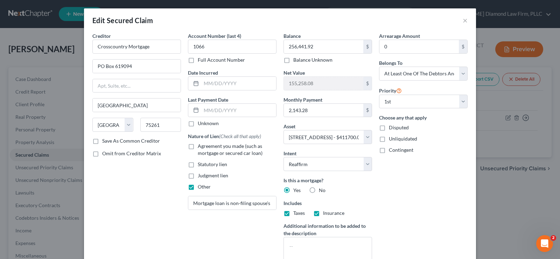
click at [198, 186] on label "Other" at bounding box center [204, 186] width 13 height 7
click at [200, 186] on input "Other" at bounding box center [202, 185] width 5 height 5
click at [198, 148] on label "Agreement you made (such as mortgage or secured car loan)" at bounding box center [237, 149] width 79 height 14
click at [200, 147] on input "Agreement you made (such as mortgage or secured car loan)" at bounding box center [202, 144] width 5 height 5
click at [216, 85] on input "text" at bounding box center [238, 83] width 75 height 13
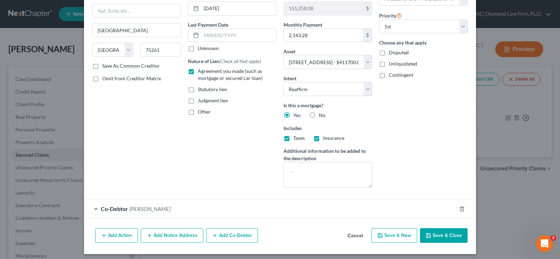
scroll to position [78, 0]
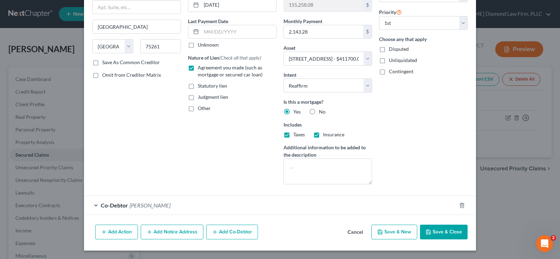
click at [447, 231] on button "Save & Close" at bounding box center [444, 231] width 48 height 15
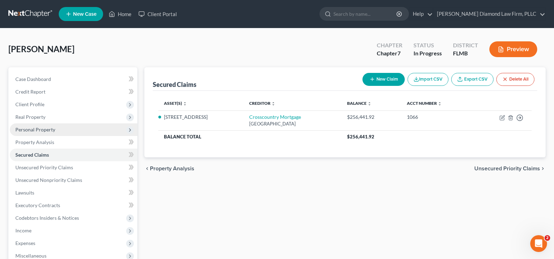
click at [44, 131] on span "Personal Property" at bounding box center [35, 129] width 40 height 6
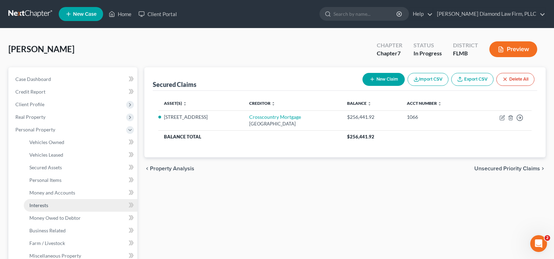
click at [58, 206] on link "Interests" at bounding box center [81, 205] width 114 height 13
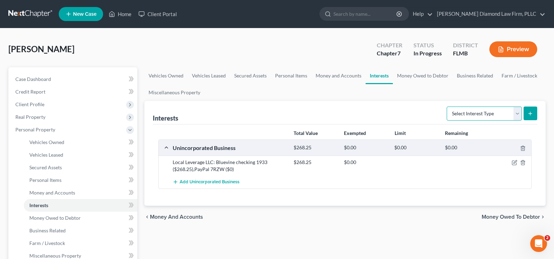
click at [473, 114] on select "Select Interest Type 401K Annuity Bond Education IRA Government Bond Government…" at bounding box center [484, 113] width 75 height 14
click at [448, 106] on select "Select Interest Type 401K Annuity Bond Education IRA Government Bond Government…" at bounding box center [484, 113] width 75 height 14
click at [531, 112] on icon "submit" at bounding box center [531, 114] width 6 height 6
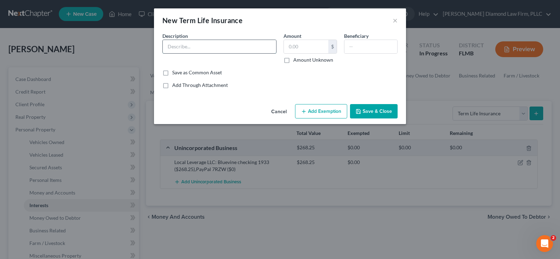
click at [211, 47] on input "text" at bounding box center [219, 46] width 113 height 13
click at [288, 52] on input "text" at bounding box center [306, 46] width 44 height 13
click at [320, 108] on button "Add Exemption" at bounding box center [321, 111] width 52 height 15
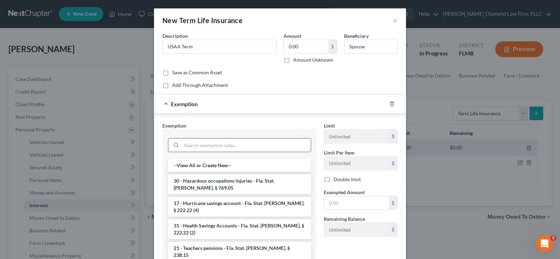
click at [207, 144] on input "search" at bounding box center [245, 144] width 129 height 13
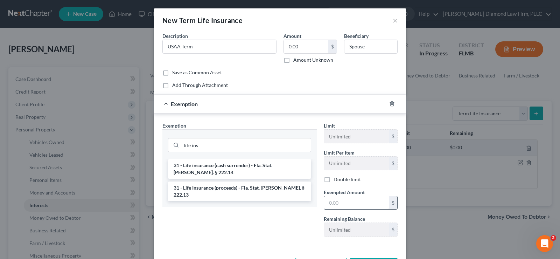
drag, startPoint x: 261, startPoint y: 181, endPoint x: 347, endPoint y: 201, distance: 88.4
click at [263, 181] on li "31 - Life Insurance (proceeds) - Fla. Stat. [PERSON_NAME]. § 222.13" at bounding box center [239, 191] width 143 height 20
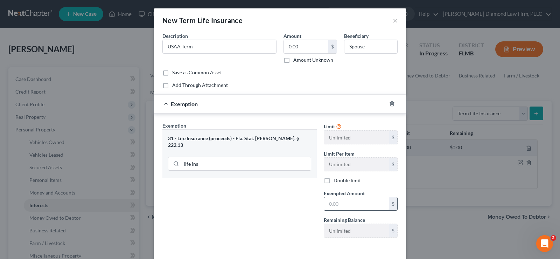
click at [347, 207] on input "text" at bounding box center [356, 203] width 65 height 13
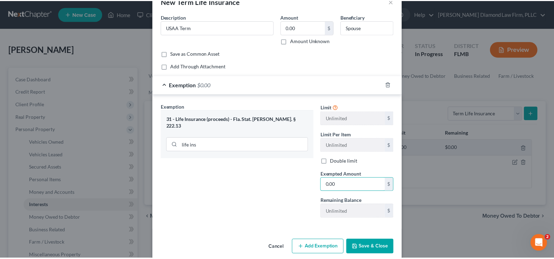
scroll to position [29, 0]
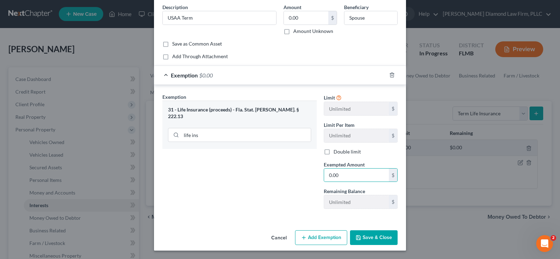
click at [358, 237] on icon "button" at bounding box center [358, 237] width 6 height 6
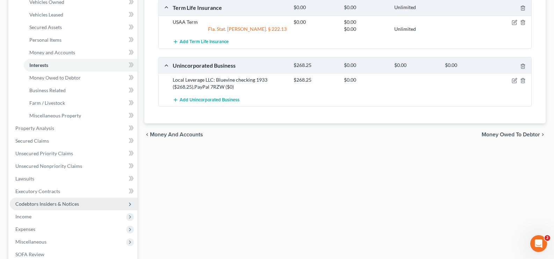
scroll to position [175, 0]
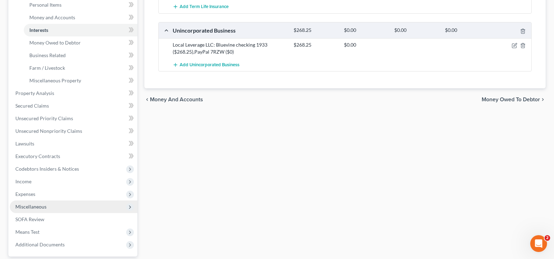
click at [47, 205] on span "Miscellaneous" at bounding box center [74, 206] width 128 height 13
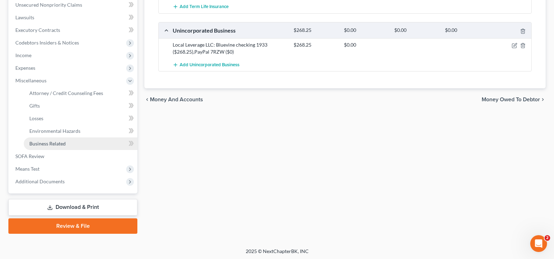
click at [52, 143] on span "Business Related" at bounding box center [47, 143] width 36 height 6
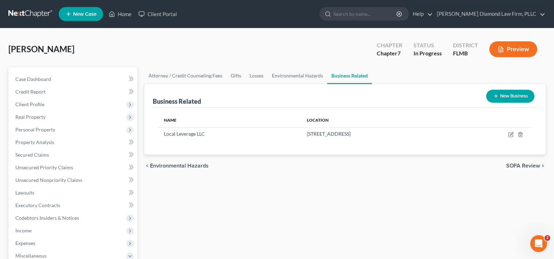
click at [496, 95] on line "button" at bounding box center [496, 95] width 0 height 3
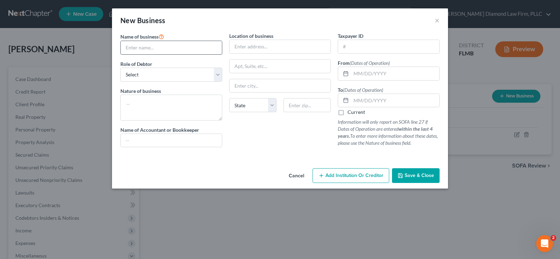
click at [153, 45] on input "text" at bounding box center [171, 47] width 101 height 13
click at [170, 79] on select "Select A member of a limited liability company (LLC) or limited liability partn…" at bounding box center [171, 75] width 102 height 14
click at [120, 68] on select "Select A member of a limited liability company (LLC) or limited liability partn…" at bounding box center [171, 75] width 102 height 14
click at [177, 71] on select "Select A member of a limited liability company (LLC) or limited liability partn…" at bounding box center [171, 75] width 102 height 14
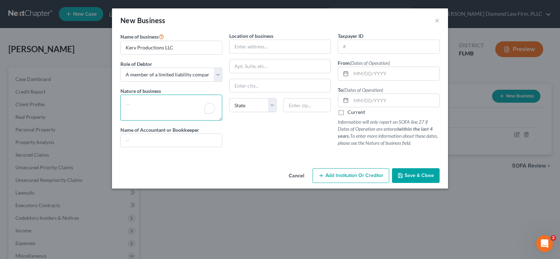
click at [159, 100] on textarea "To enrich screen reader interactions, please activate Accessibility in Grammarl…" at bounding box center [171, 107] width 102 height 26
click at [289, 47] on input "text" at bounding box center [279, 46] width 101 height 13
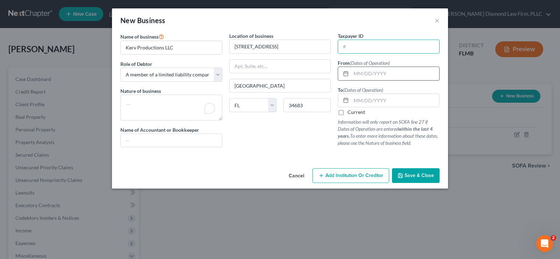
click at [384, 71] on input "text" at bounding box center [395, 73] width 88 height 13
click at [382, 69] on input "text" at bounding box center [395, 73] width 88 height 13
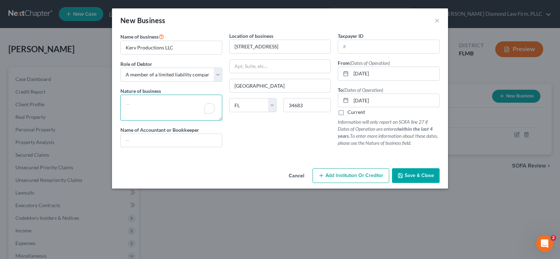
click at [165, 109] on textarea "To enrich screen reader interactions, please activate Accessibility in Grammarl…" at bounding box center [171, 107] width 102 height 26
click at [378, 48] on input "text" at bounding box center [388, 46] width 101 height 13
click at [132, 99] on textarea "To enrich screen reader interactions, please activate Accessibility in Grammarl…" at bounding box center [171, 107] width 102 height 26
click at [415, 172] on span "Save & Close" at bounding box center [418, 175] width 29 height 6
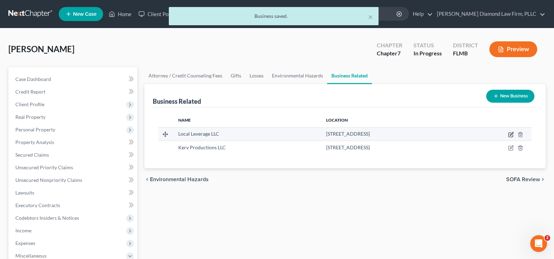
click at [513, 134] on icon "button" at bounding box center [511, 133] width 3 height 3
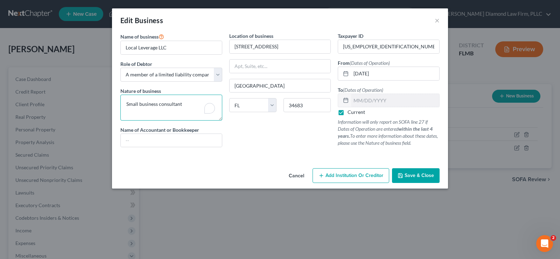
drag, startPoint x: 157, startPoint y: 105, endPoint x: 113, endPoint y: 106, distance: 43.8
click at [113, 106] on div "Name of business * Local Leverage LLC Role of Debtor * Select A member of a lim…" at bounding box center [280, 98] width 336 height 133
click at [426, 173] on span "Save & Close" at bounding box center [418, 175] width 29 height 6
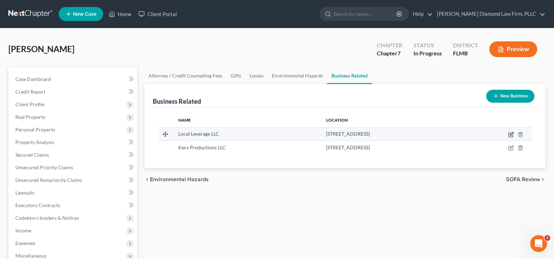
click at [511, 134] on icon "button" at bounding box center [511, 133] width 3 height 3
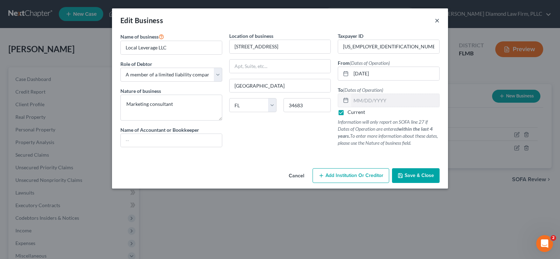
click at [436, 23] on button "×" at bounding box center [436, 20] width 5 height 8
